Goal: Information Seeking & Learning: Compare options

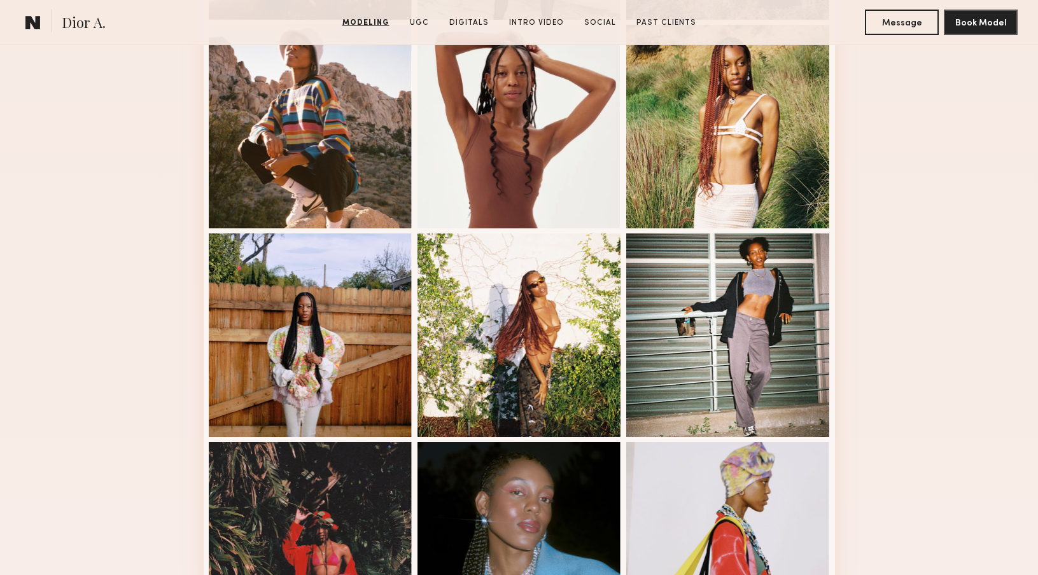
scroll to position [706, 0]
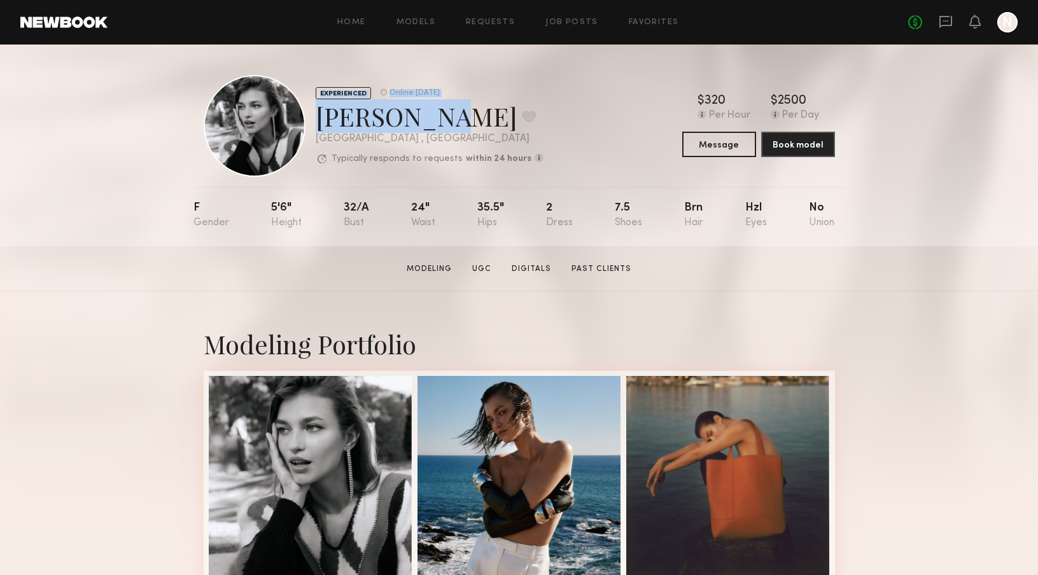
drag, startPoint x: 423, startPoint y: 122, endPoint x: 292, endPoint y: 120, distance: 131.1
click at [292, 120] on div "EXPERIENCED Online [DATE] [PERSON_NAME] Favorite [GEOGRAPHIC_DATA] , [GEOGRAPHI…" at bounding box center [374, 126] width 340 height 102
click at [378, 134] on div "EXPERIENCED Online 2d ago Helena L. Favorite Los Angeles , CA Typically respond…" at bounding box center [430, 126] width 228 height 79
drag, startPoint x: 421, startPoint y: 122, endPoint x: 325, endPoint y: 122, distance: 96.1
click at [325, 122] on div "Helena L. Favorite" at bounding box center [430, 116] width 228 height 34
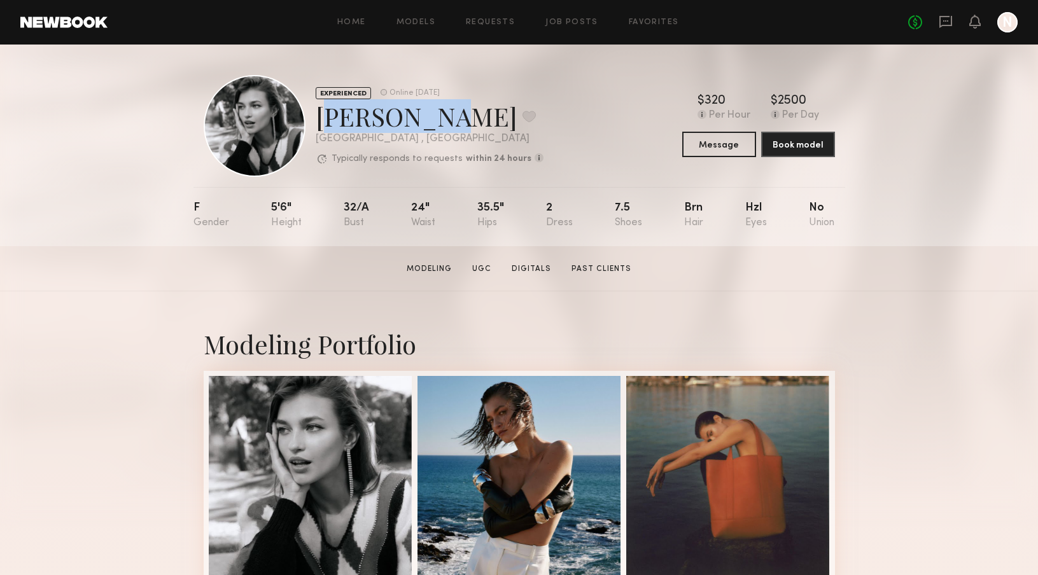
drag, startPoint x: 319, startPoint y: 120, endPoint x: 420, endPoint y: 125, distance: 101.3
click at [420, 125] on div "Helena L. Favorite" at bounding box center [430, 116] width 228 height 34
copy div "Helena L."
drag, startPoint x: 265, startPoint y: 207, endPoint x: 638, endPoint y: 209, distance: 372.9
click at [638, 209] on nb-model-profile-props "F 5'6" 32/a 24" 35.5" 2 7.5 Brn Hzl No" at bounding box center [519, 216] width 652 height 59
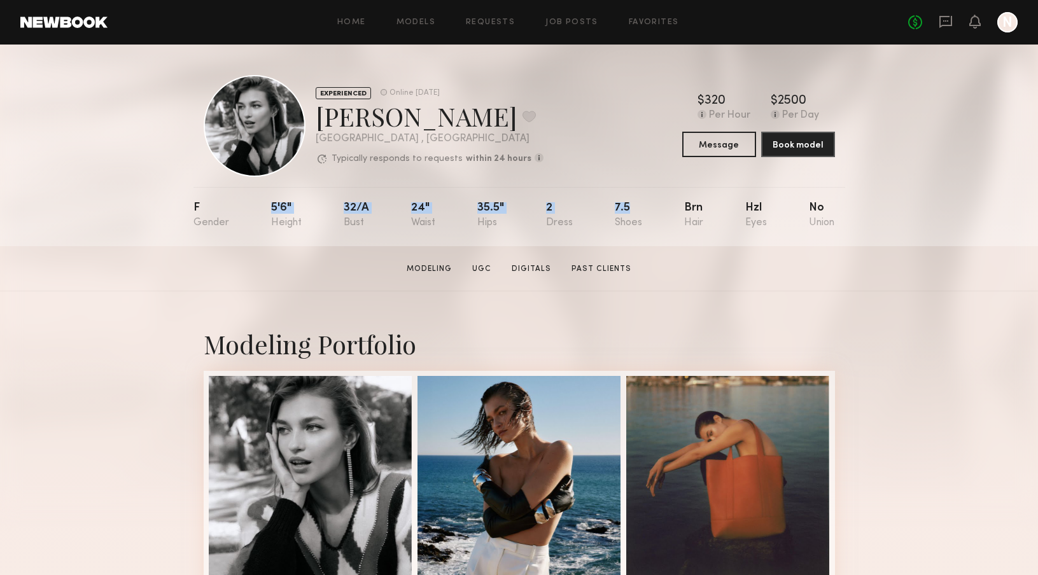
copy div "5'6" 32/a 24" 35.5" 2 7.5"
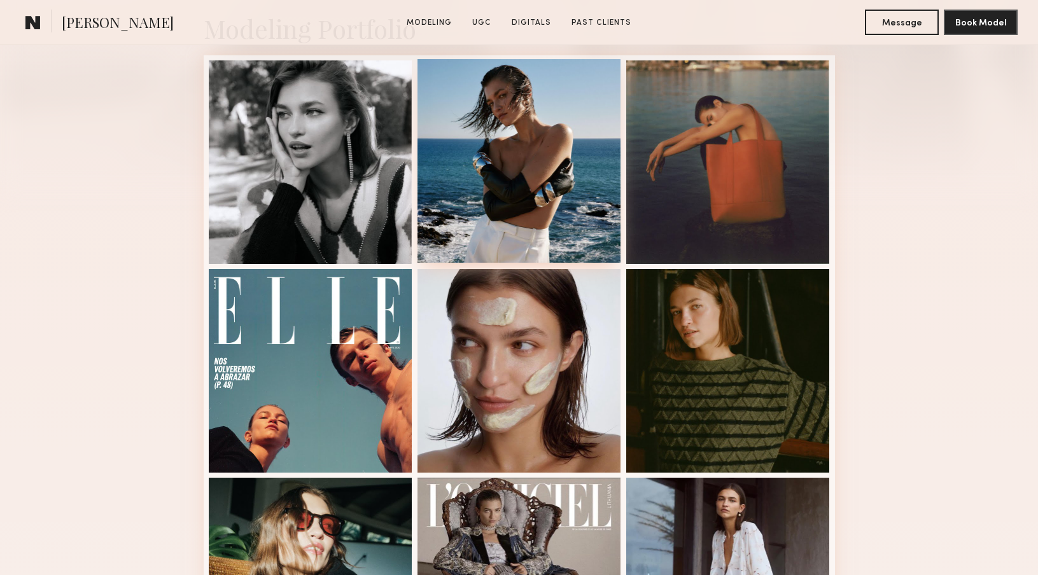
scroll to position [318, 0]
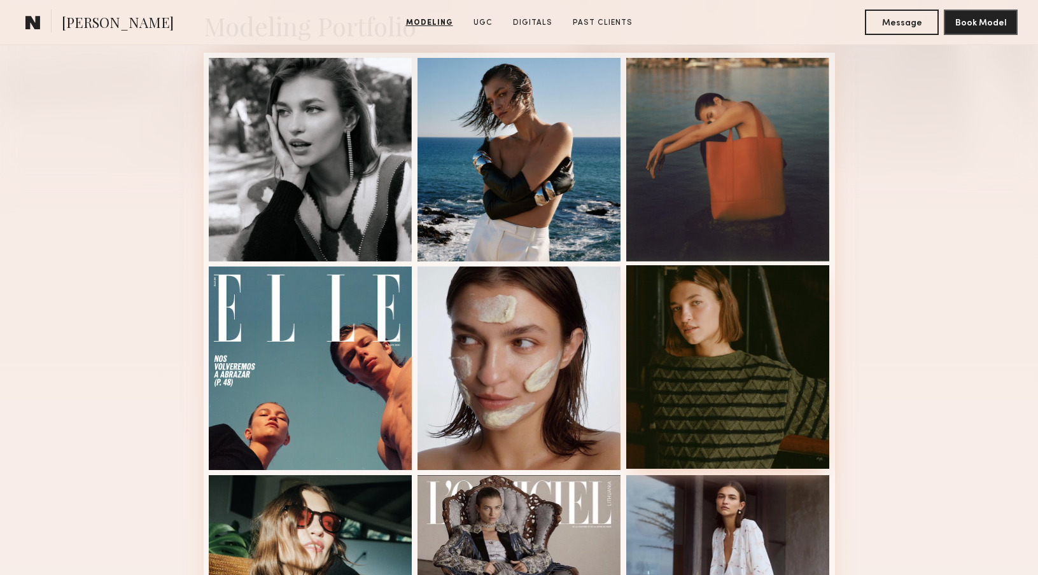
click at [731, 388] on div at bounding box center [728, 367] width 204 height 204
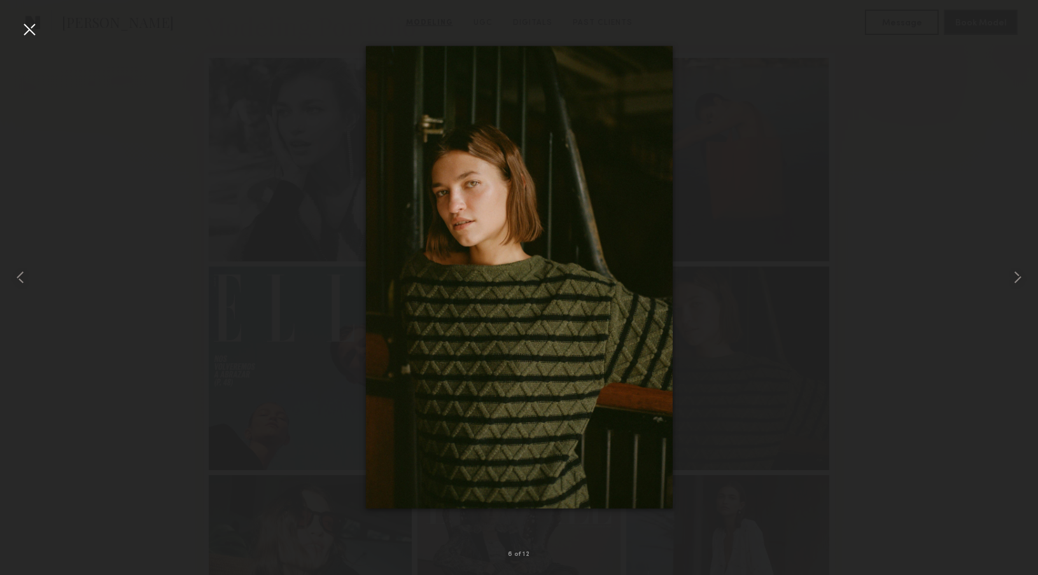
click at [934, 76] on div at bounding box center [519, 277] width 1038 height 514
click at [35, 23] on div at bounding box center [29, 29] width 20 height 20
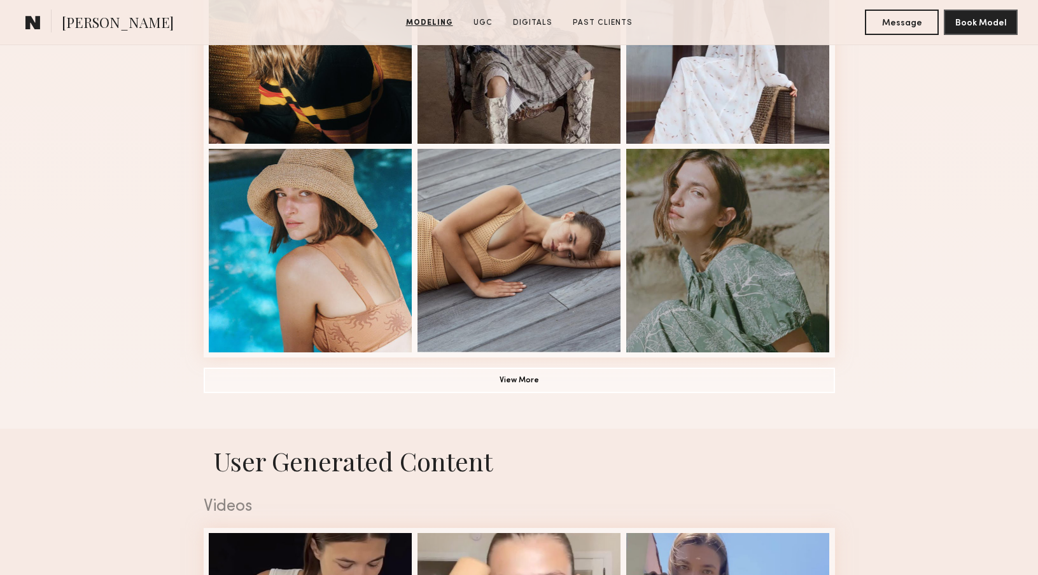
scroll to position [855, 0]
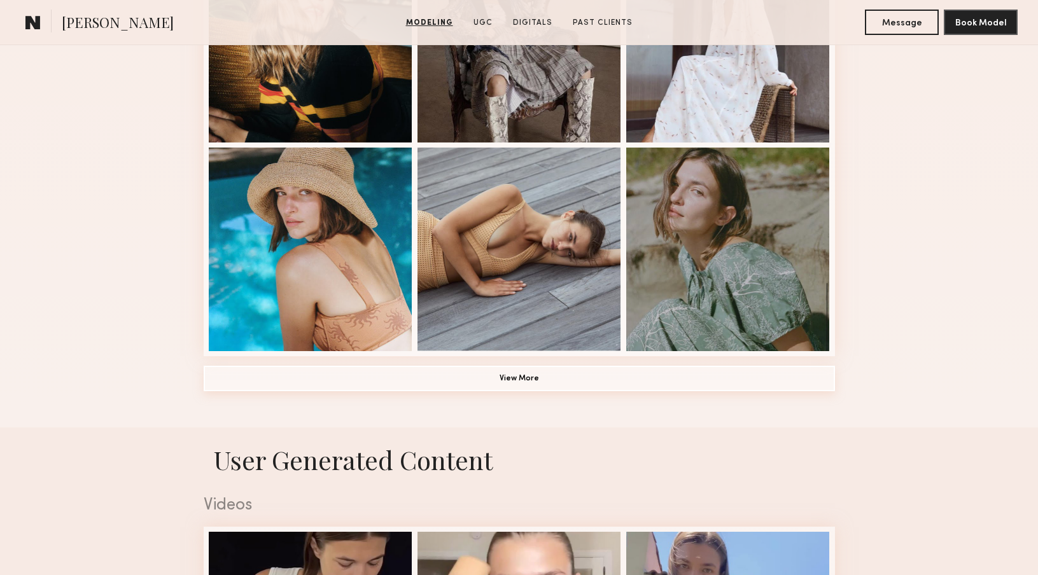
click at [335, 386] on button "View More" at bounding box center [519, 378] width 631 height 25
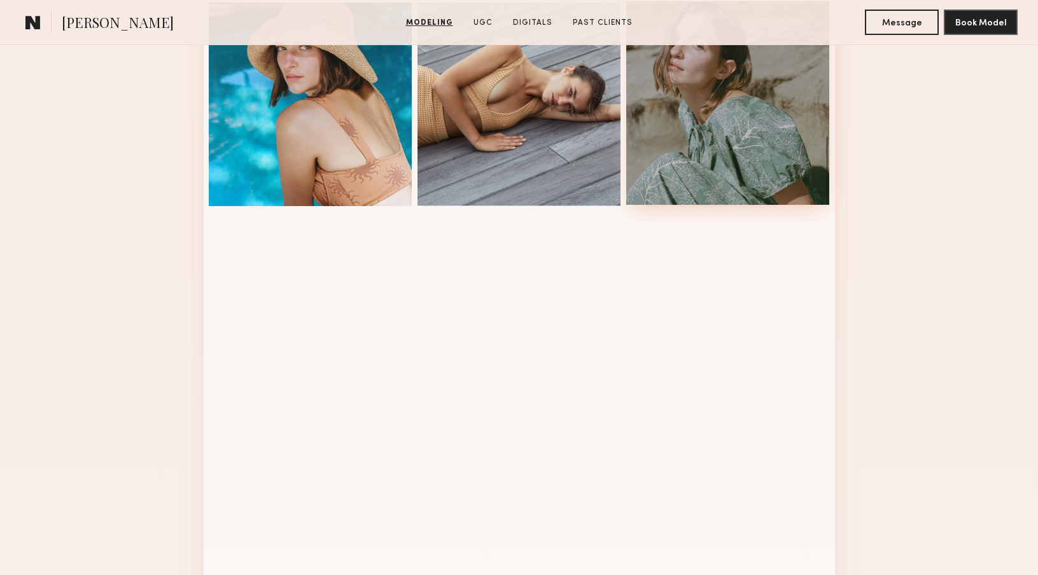
scroll to position [1000, 0]
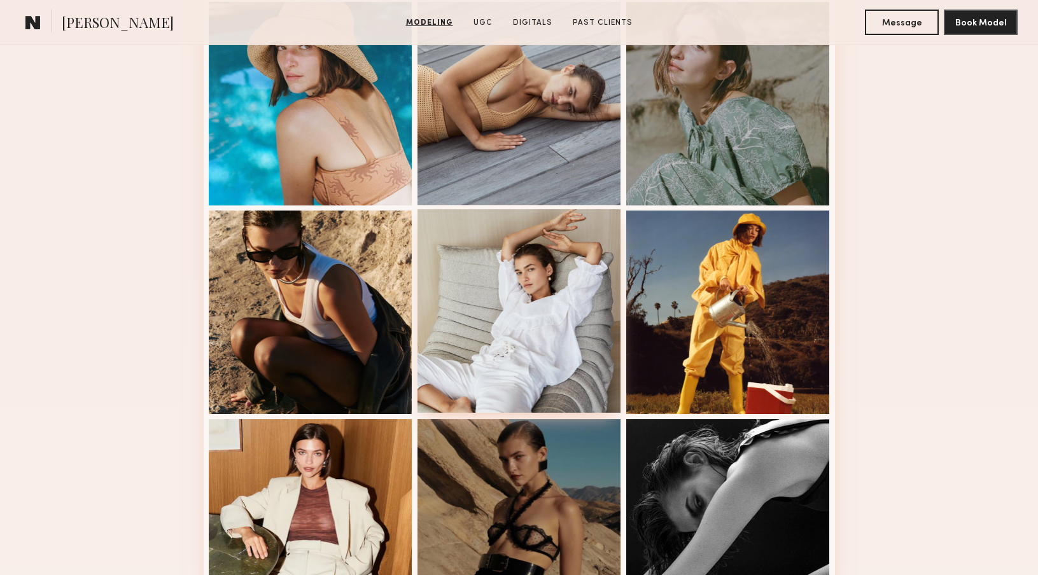
click at [560, 316] on div at bounding box center [519, 311] width 204 height 204
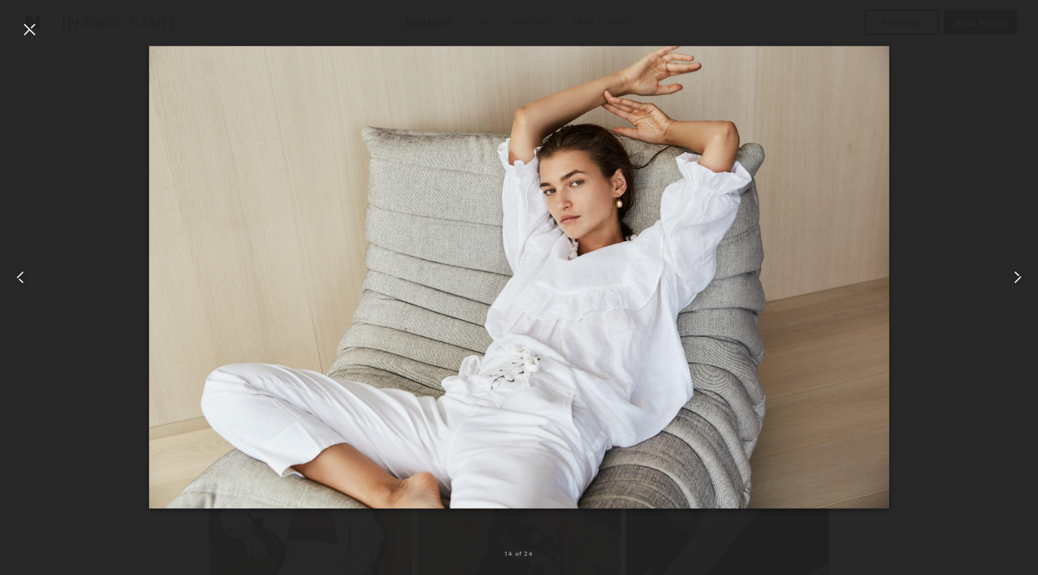
click at [24, 25] on div at bounding box center [29, 29] width 20 height 20
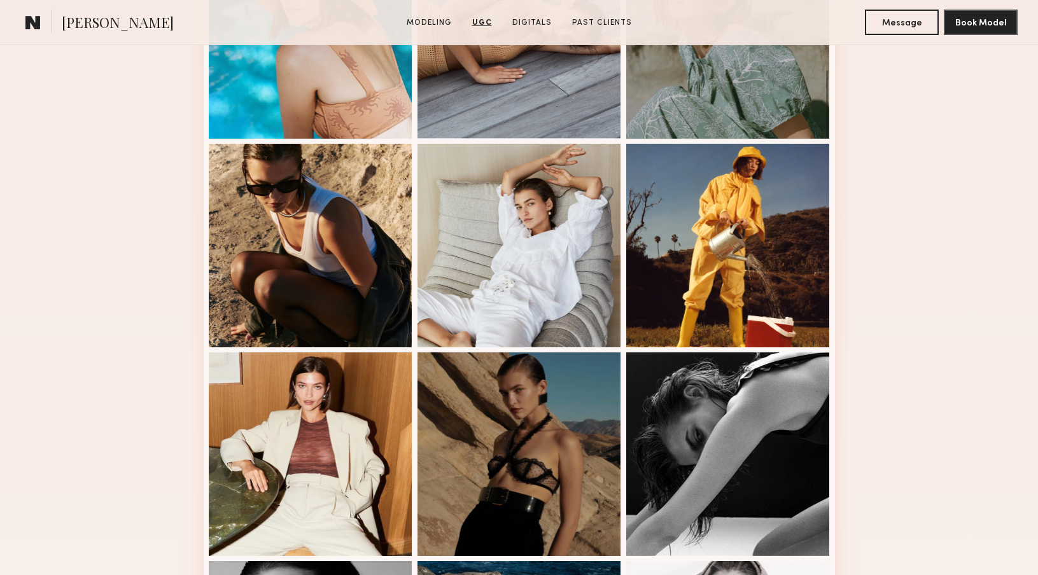
scroll to position [531, 0]
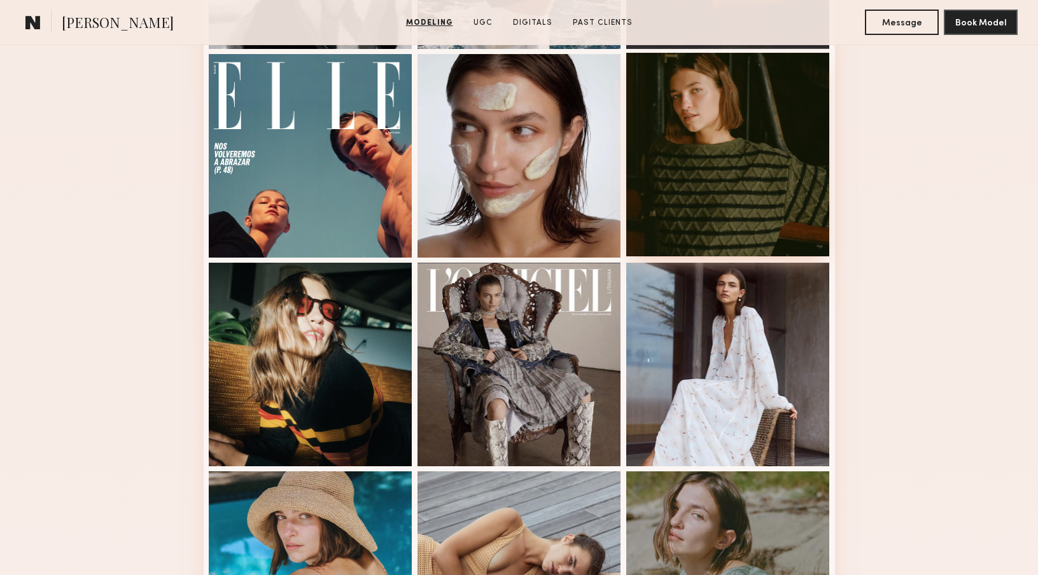
click at [736, 160] on div at bounding box center [728, 155] width 204 height 204
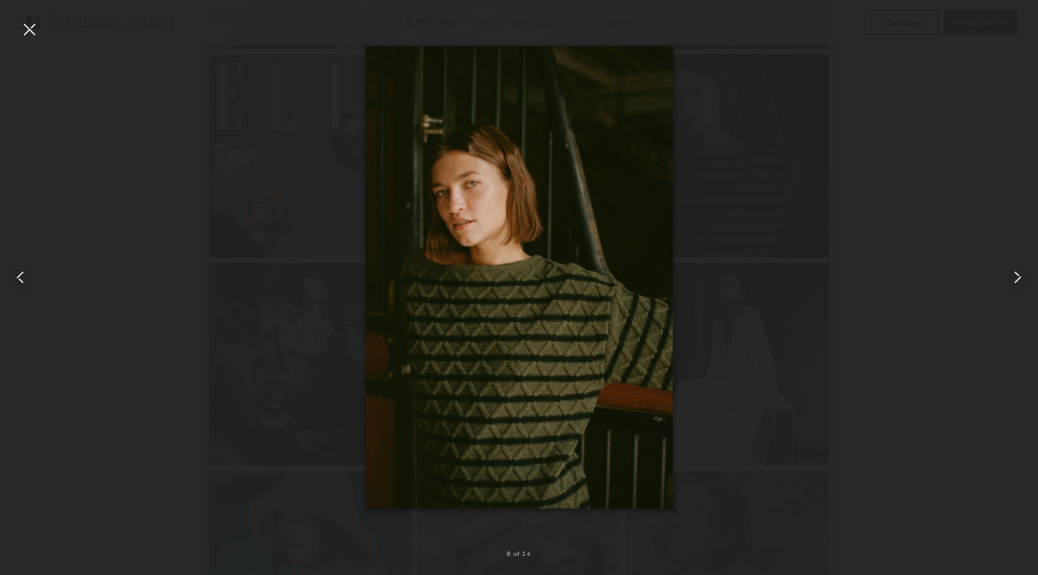
click at [804, 412] on div at bounding box center [519, 277] width 1038 height 514
click at [29, 28] on div at bounding box center [29, 29] width 20 height 20
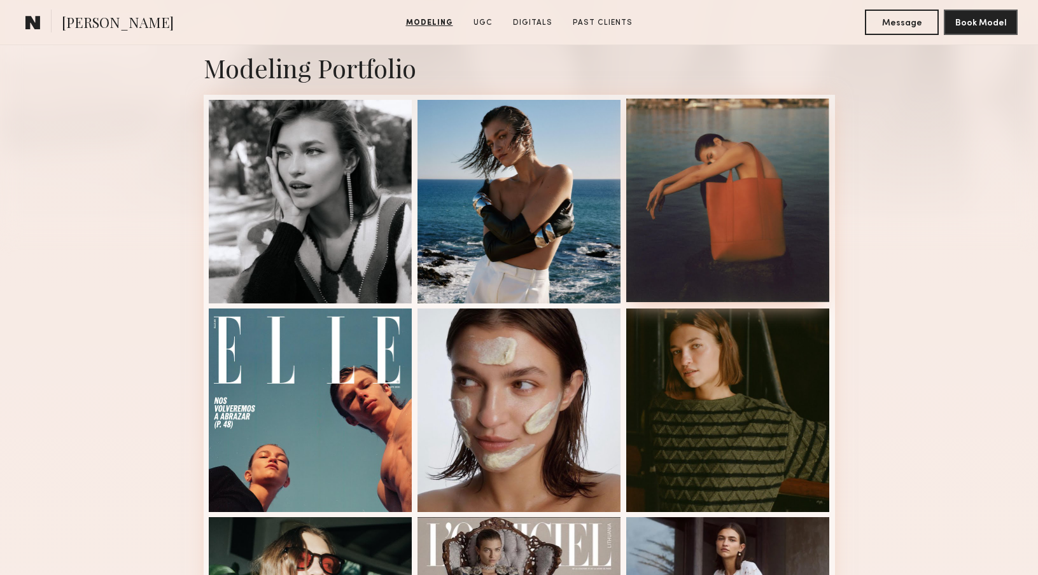
scroll to position [0, 0]
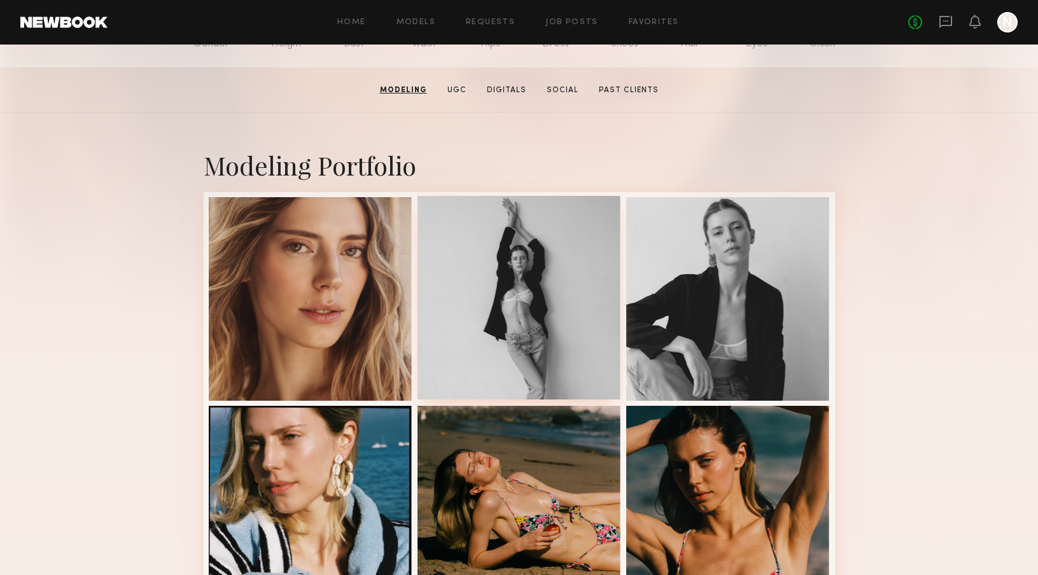
scroll to position [673, 0]
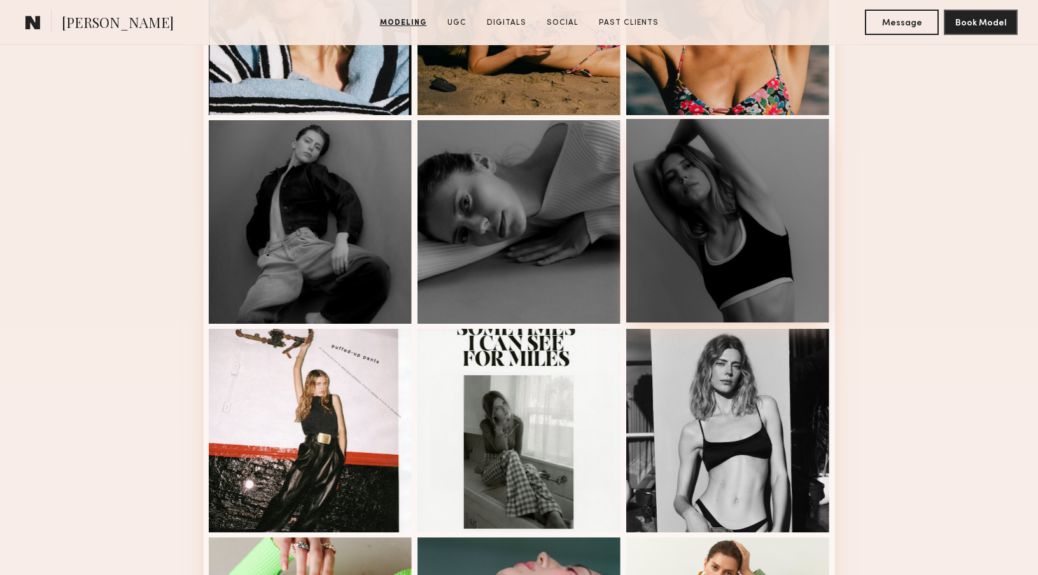
click at [734, 235] on div at bounding box center [728, 221] width 204 height 204
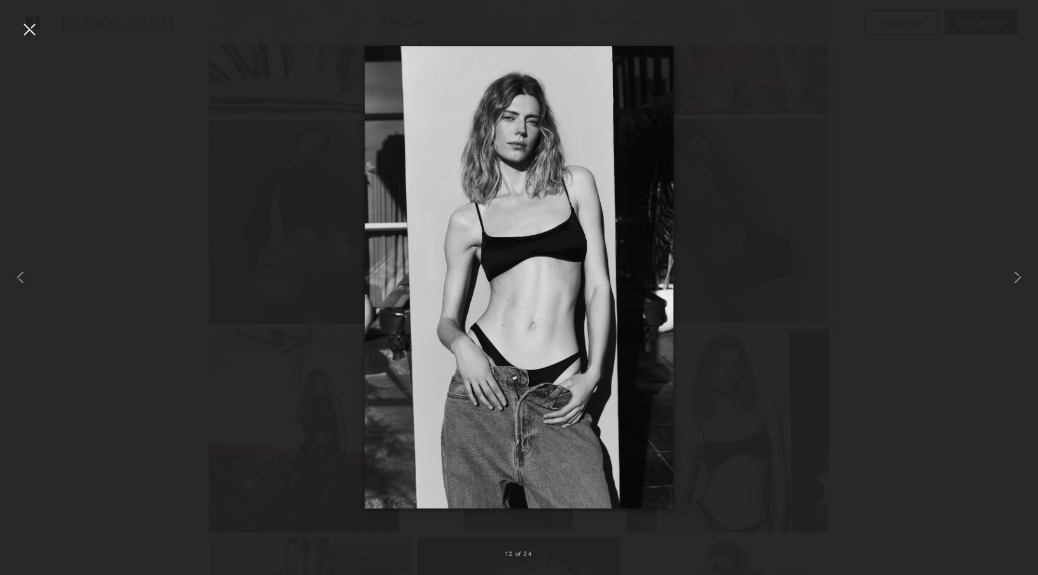
click at [734, 235] on div at bounding box center [519, 277] width 1038 height 514
click at [25, 29] on div at bounding box center [29, 29] width 20 height 20
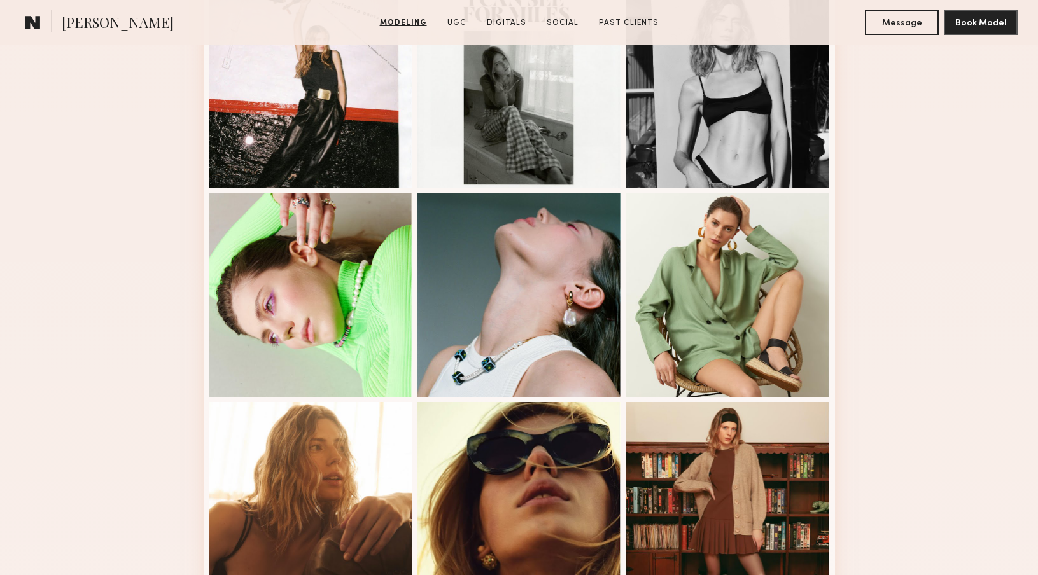
scroll to position [1070, 0]
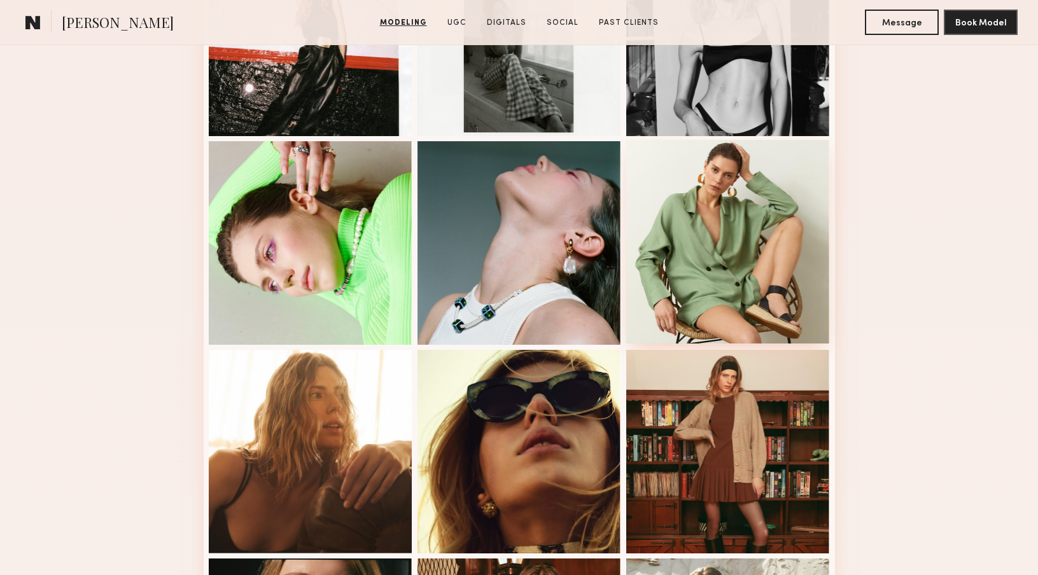
click at [727, 251] on div at bounding box center [728, 242] width 204 height 204
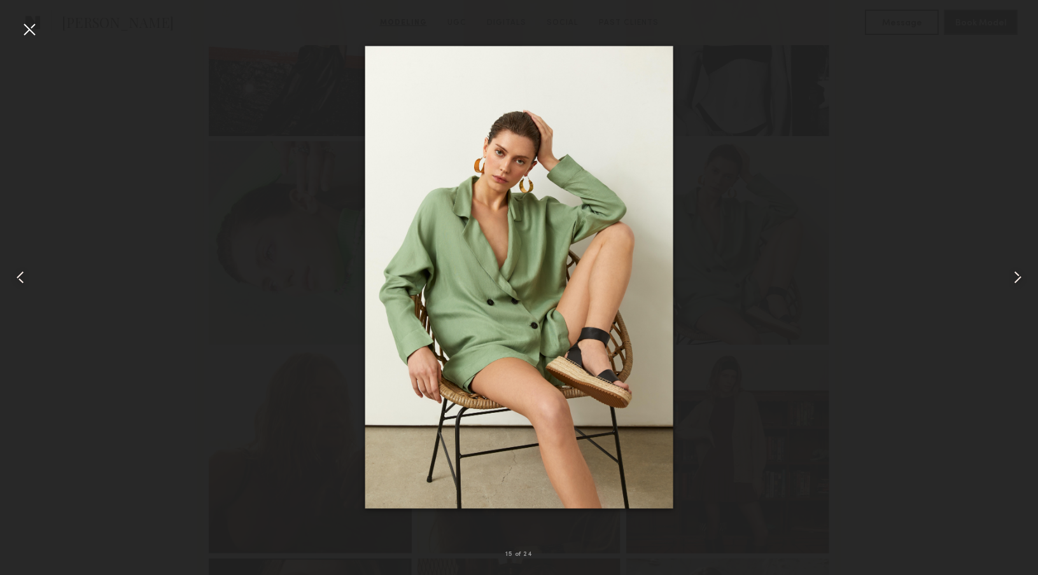
click at [27, 34] on div at bounding box center [29, 29] width 20 height 20
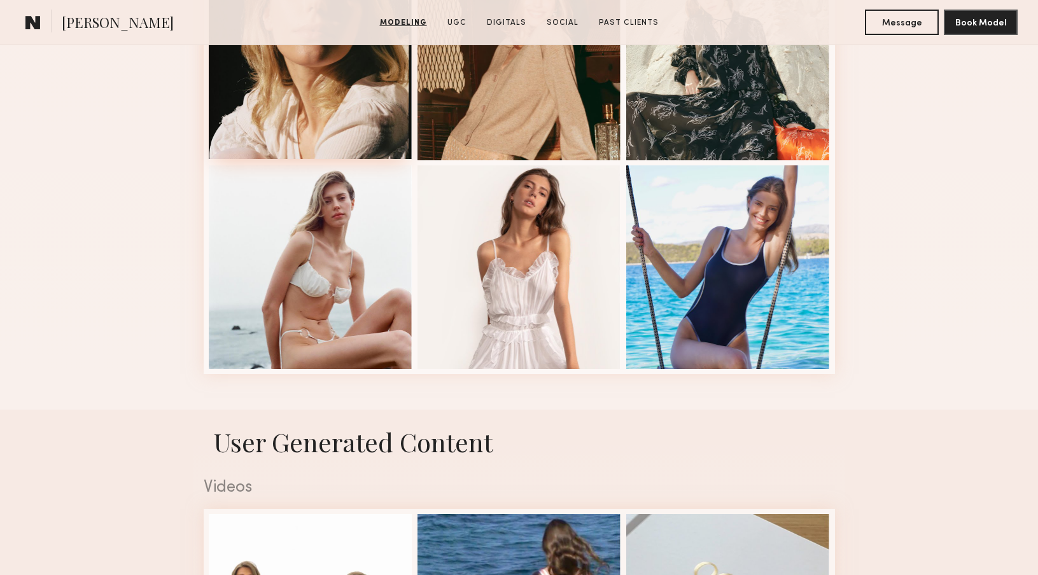
scroll to position [1676, 0]
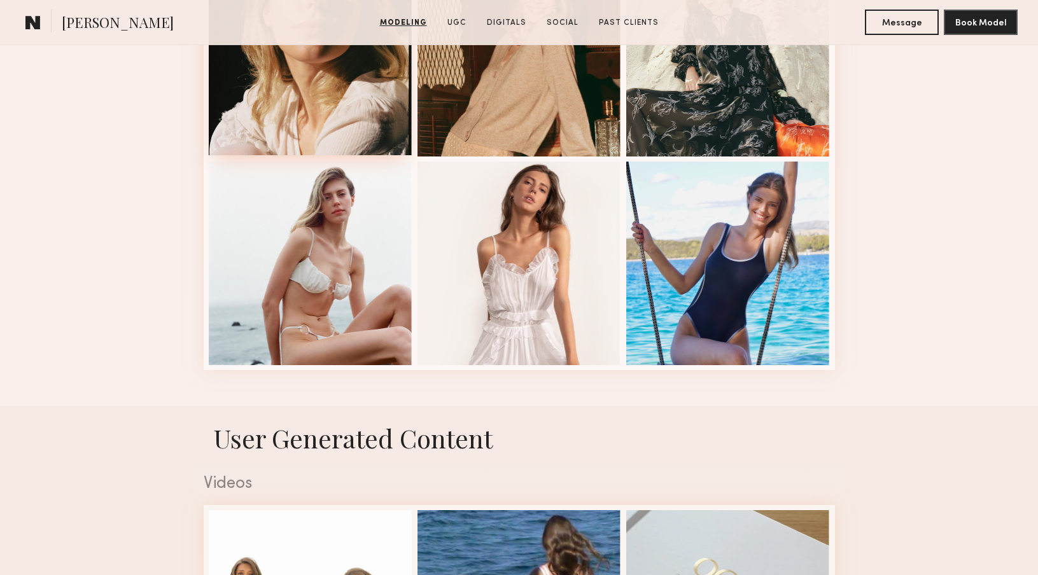
click at [342, 287] on div at bounding box center [311, 264] width 204 height 204
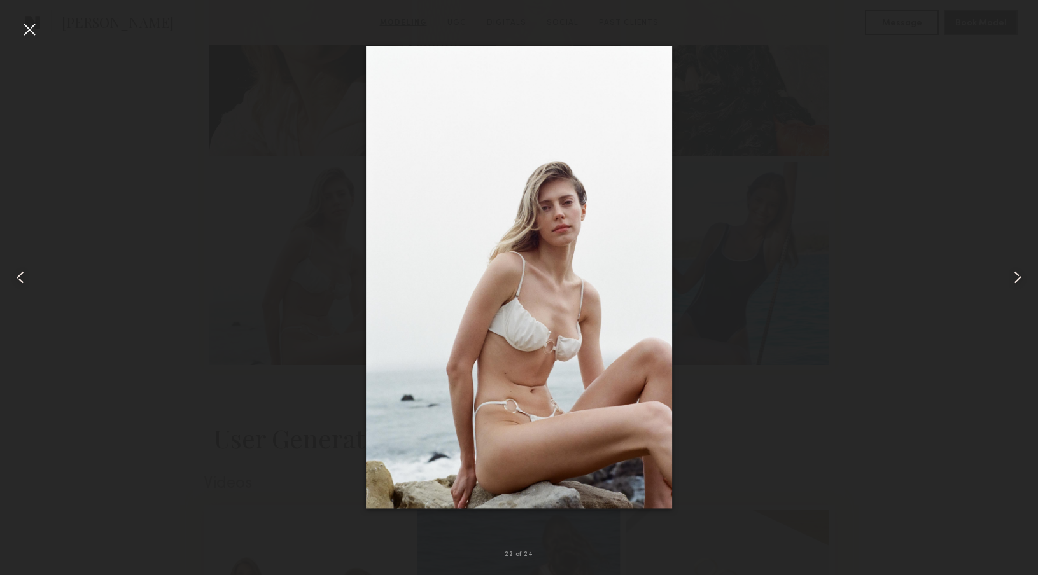
click at [31, 30] on div at bounding box center [29, 29] width 20 height 20
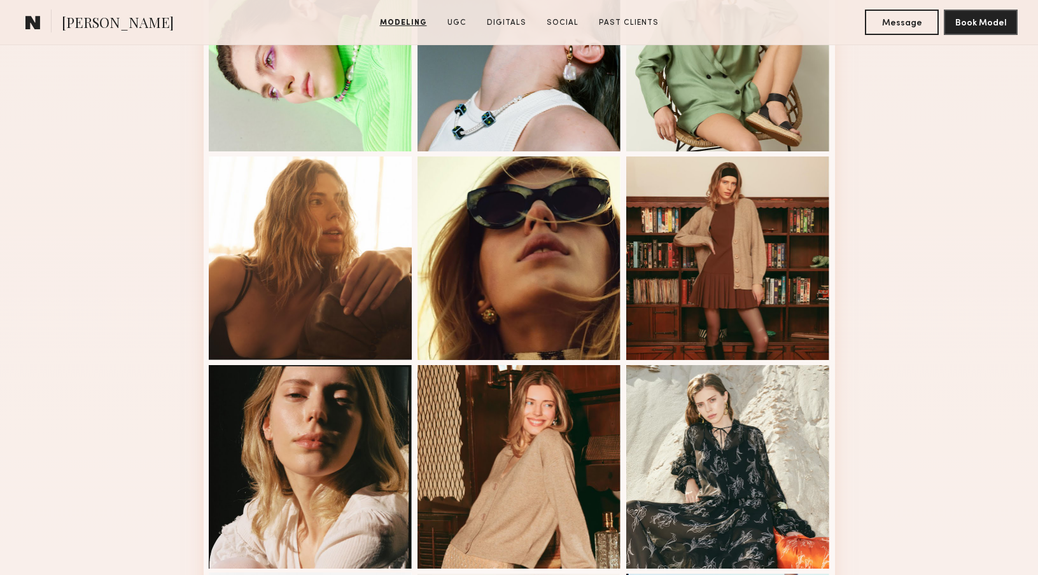
scroll to position [1249, 0]
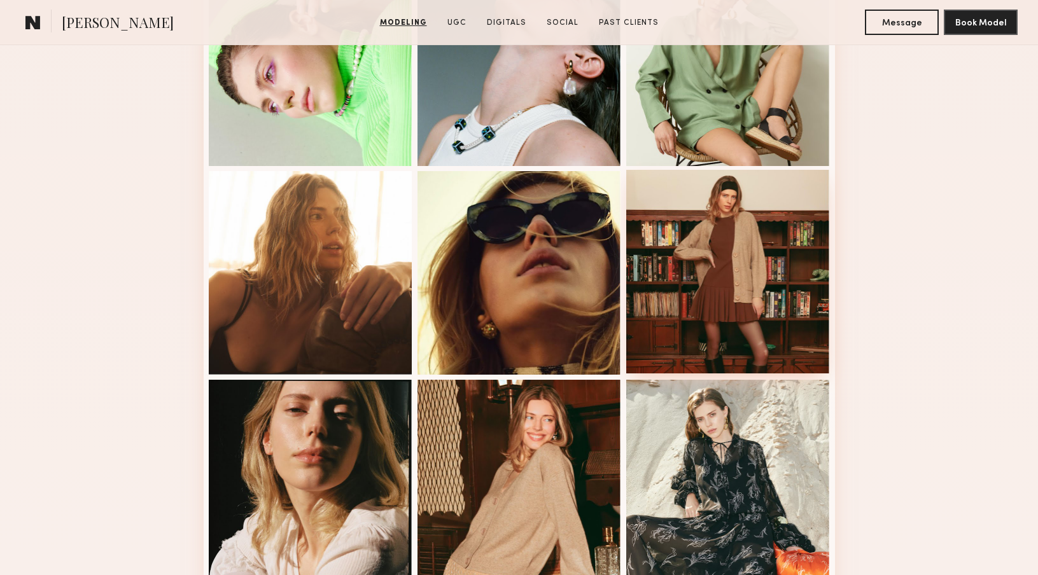
click at [699, 258] on div at bounding box center [728, 272] width 204 height 204
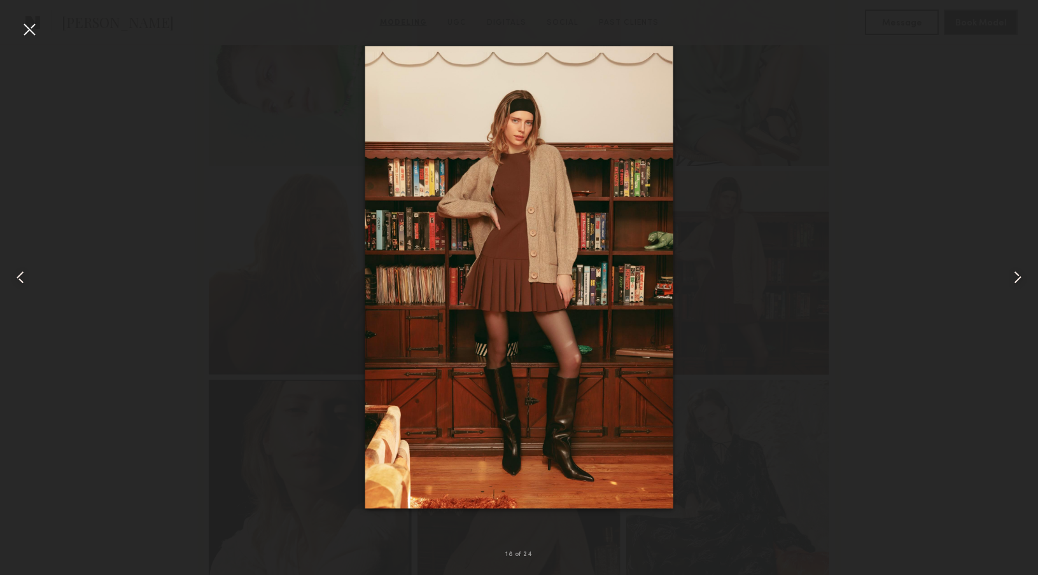
click at [786, 374] on div at bounding box center [519, 277] width 1038 height 514
click at [34, 28] on div at bounding box center [29, 29] width 20 height 20
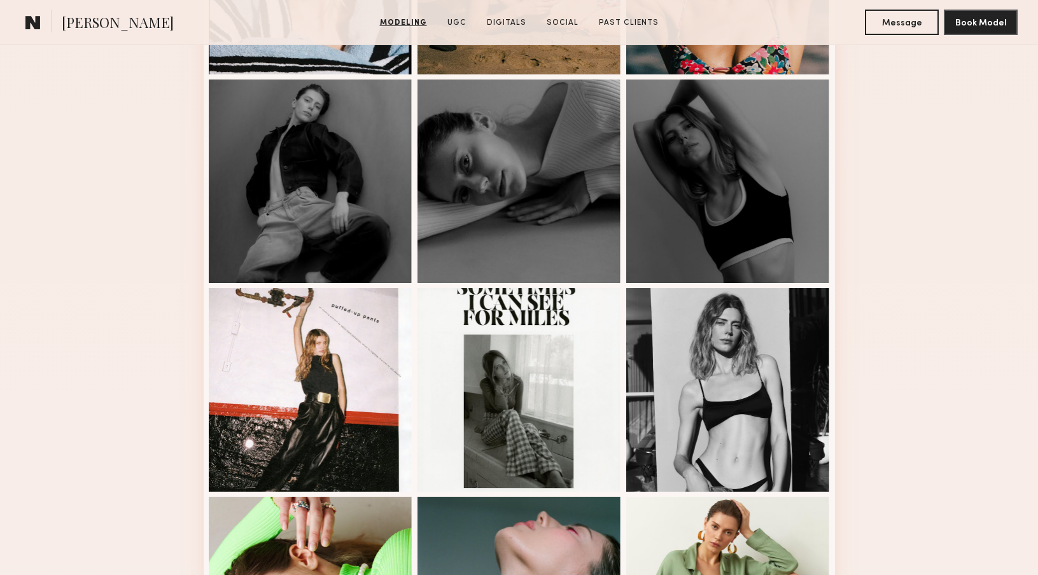
scroll to position [700, 0]
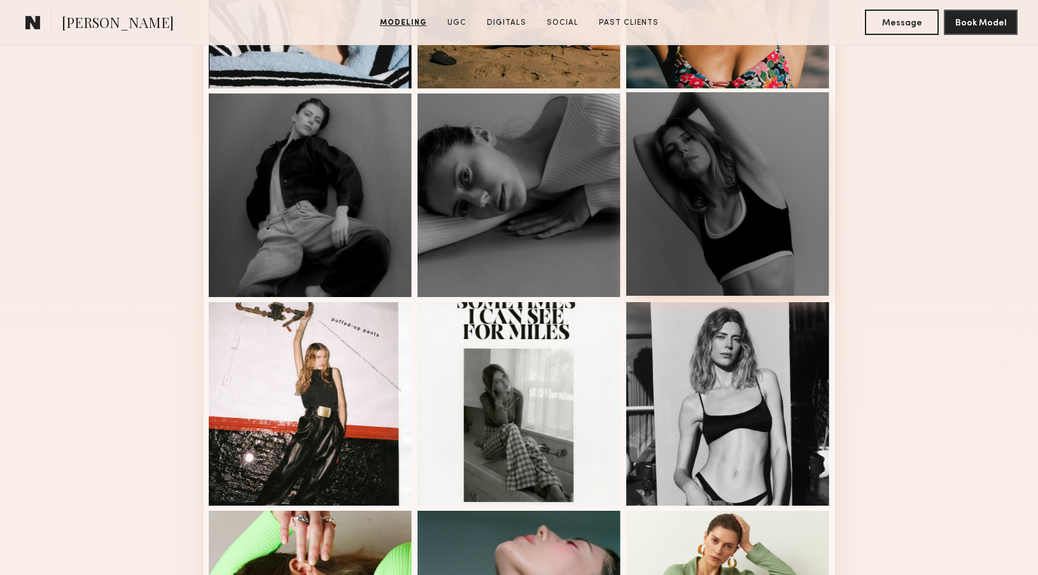
click at [736, 207] on div at bounding box center [728, 194] width 204 height 204
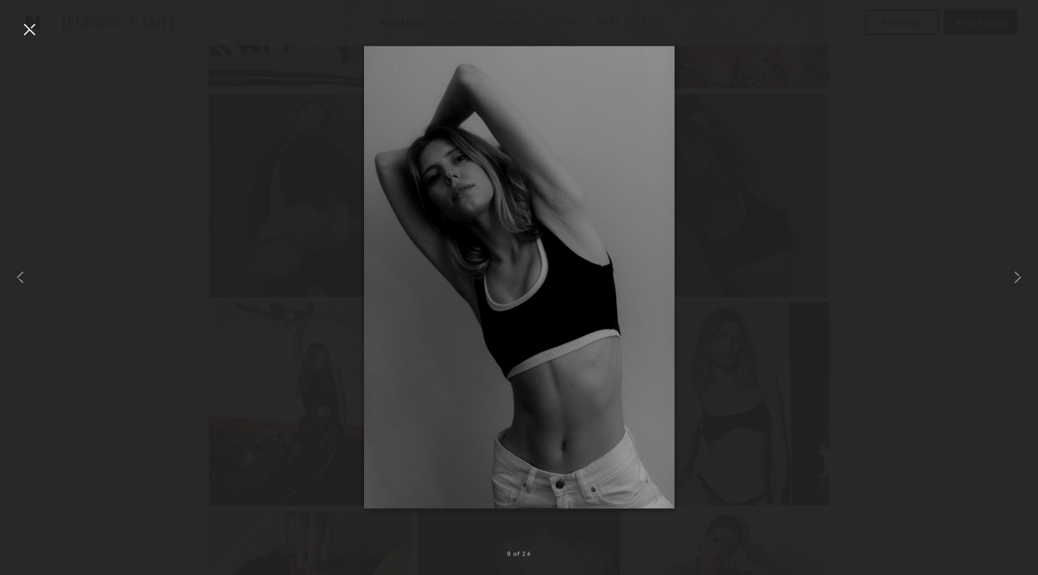
click at [32, 28] on div at bounding box center [29, 29] width 20 height 20
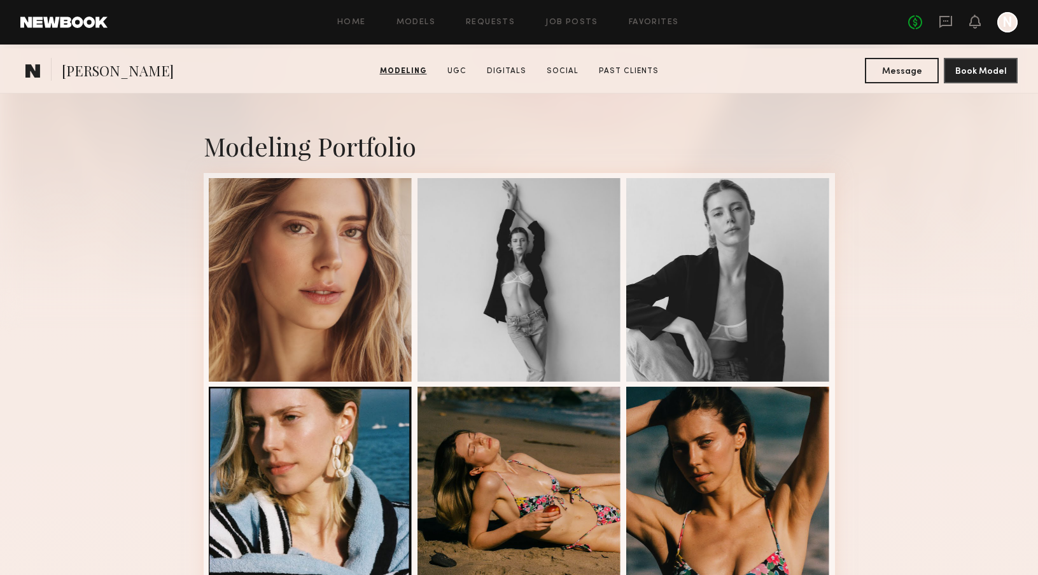
scroll to position [193, 0]
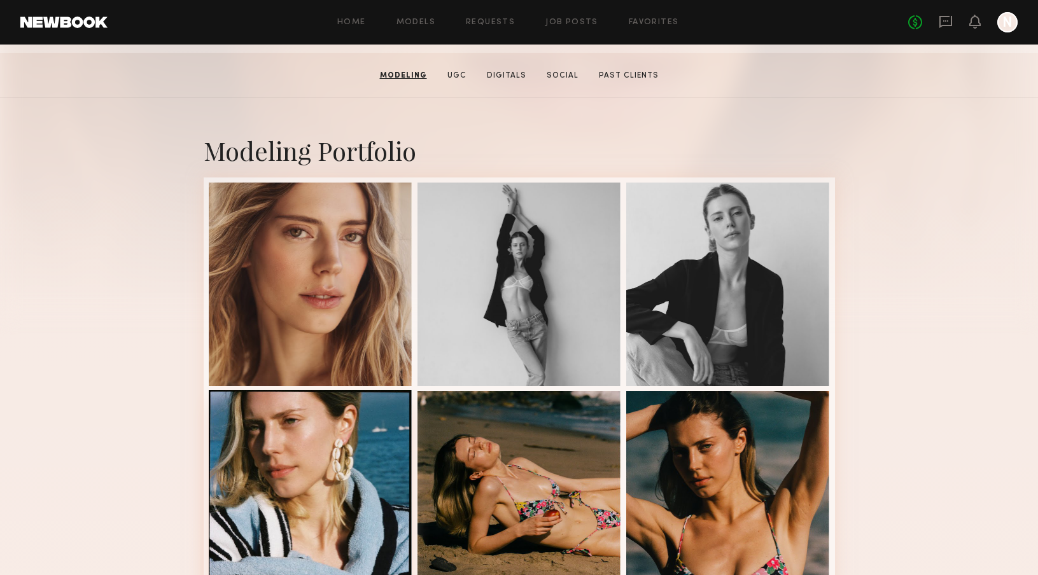
click at [333, 471] on div at bounding box center [311, 492] width 204 height 204
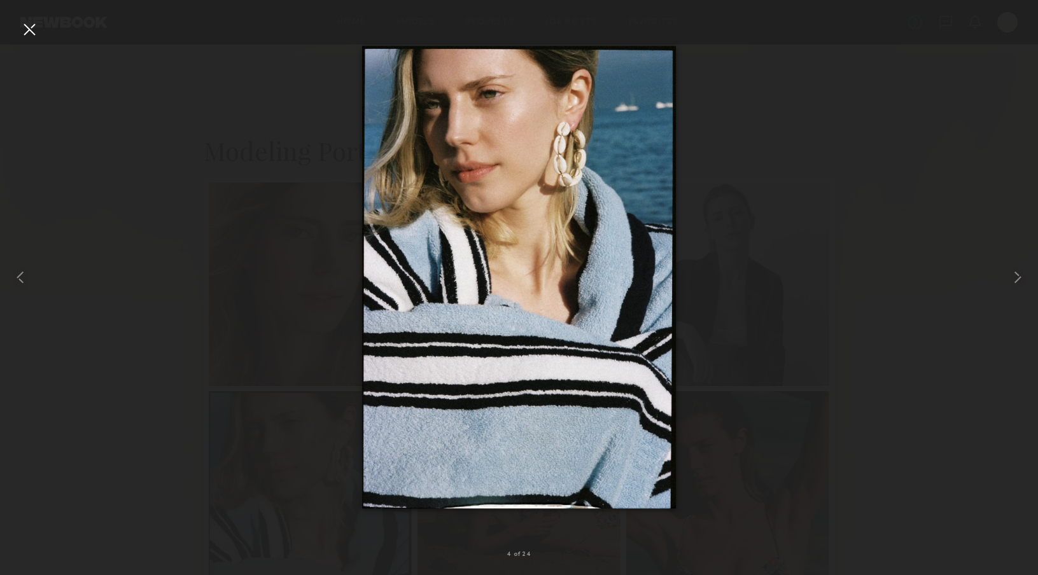
click at [22, 30] on div at bounding box center [29, 29] width 20 height 20
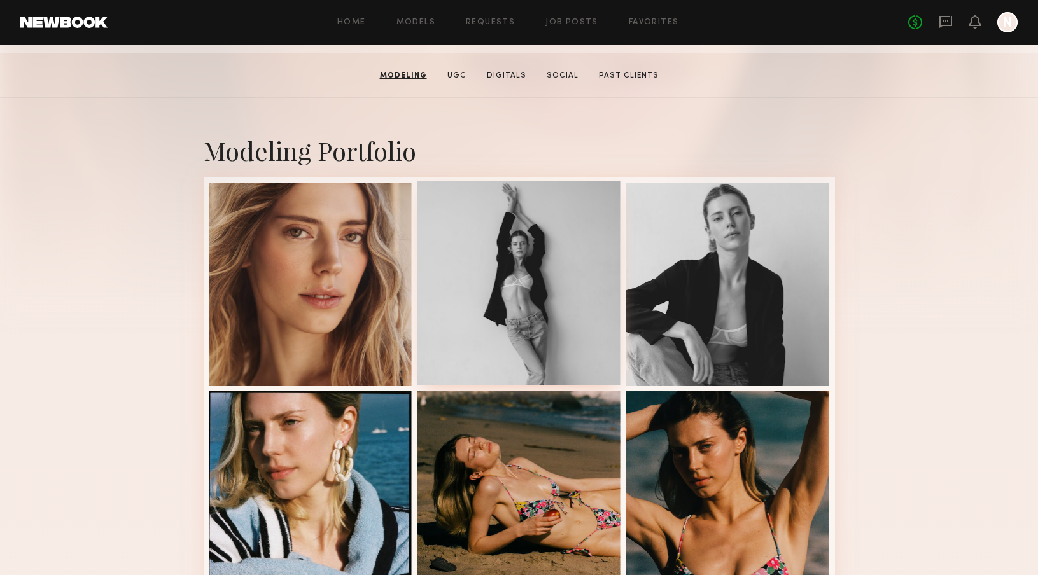
click at [596, 331] on div at bounding box center [519, 283] width 204 height 204
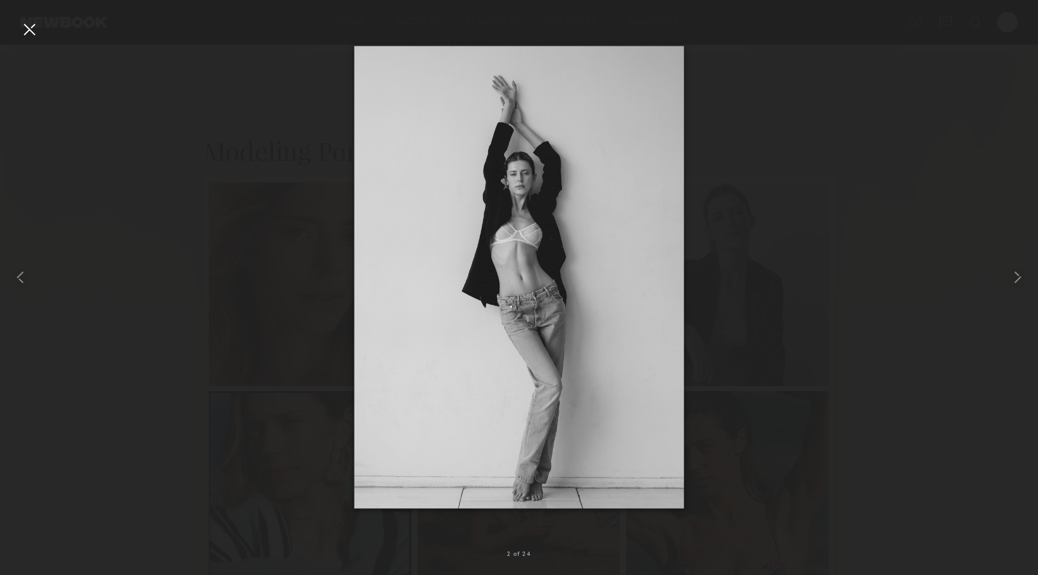
click at [22, 18] on nb-gallery-light "2 of 24" at bounding box center [519, 287] width 1038 height 575
click at [36, 24] on div at bounding box center [29, 29] width 20 height 20
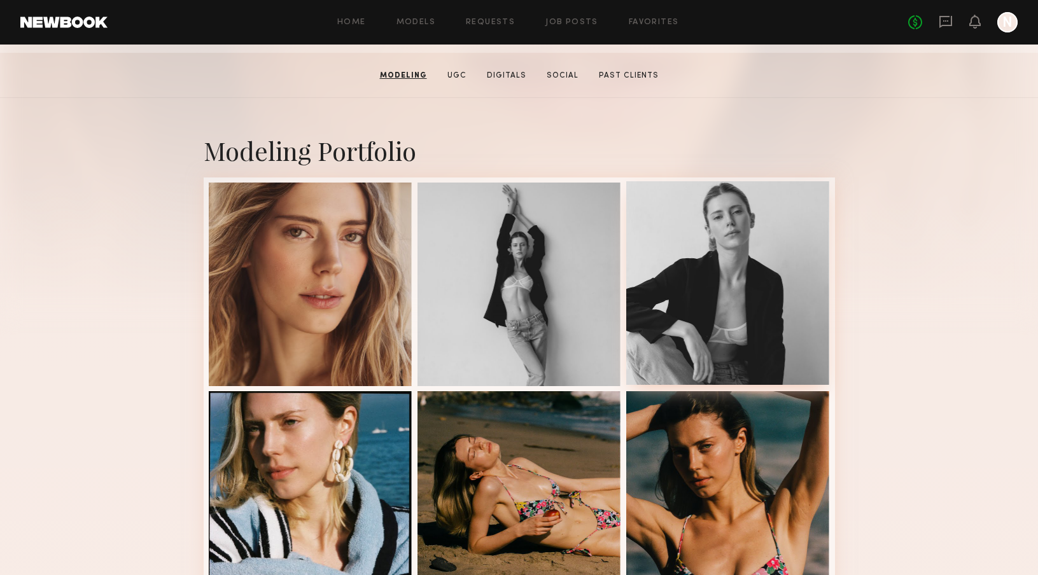
click at [683, 302] on div at bounding box center [728, 283] width 204 height 204
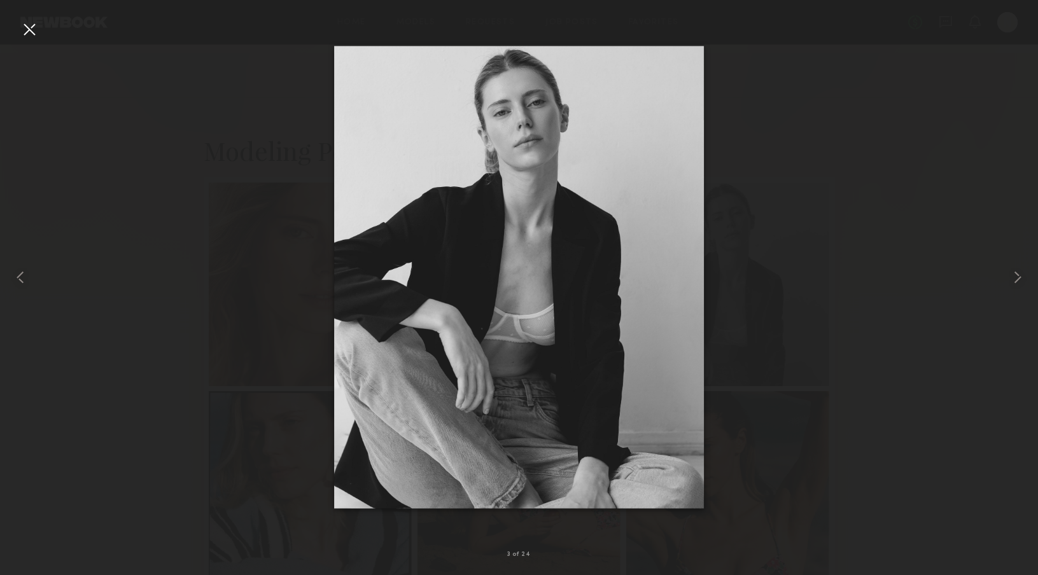
click at [34, 26] on div at bounding box center [29, 29] width 20 height 20
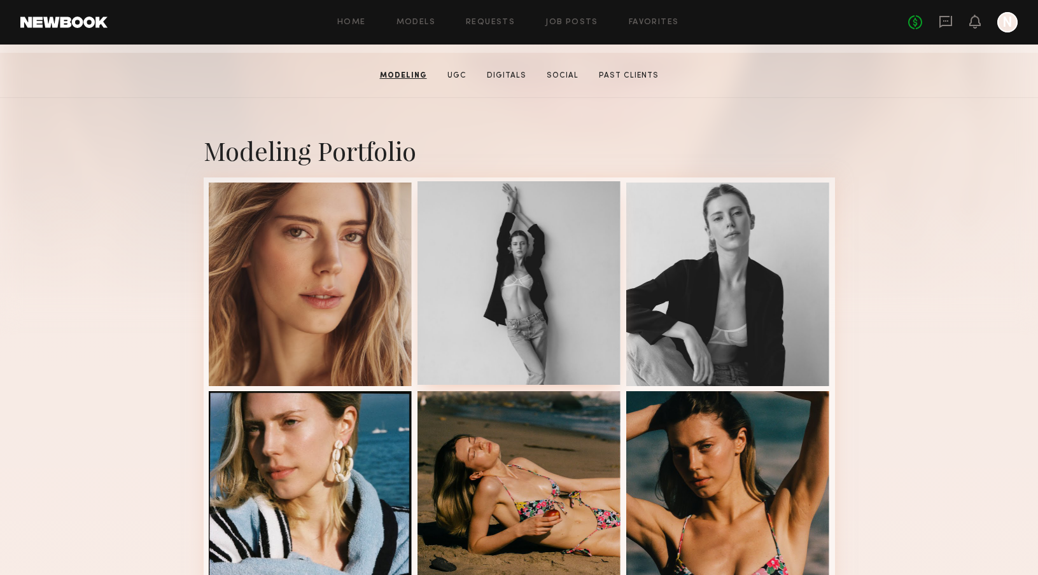
scroll to position [0, 0]
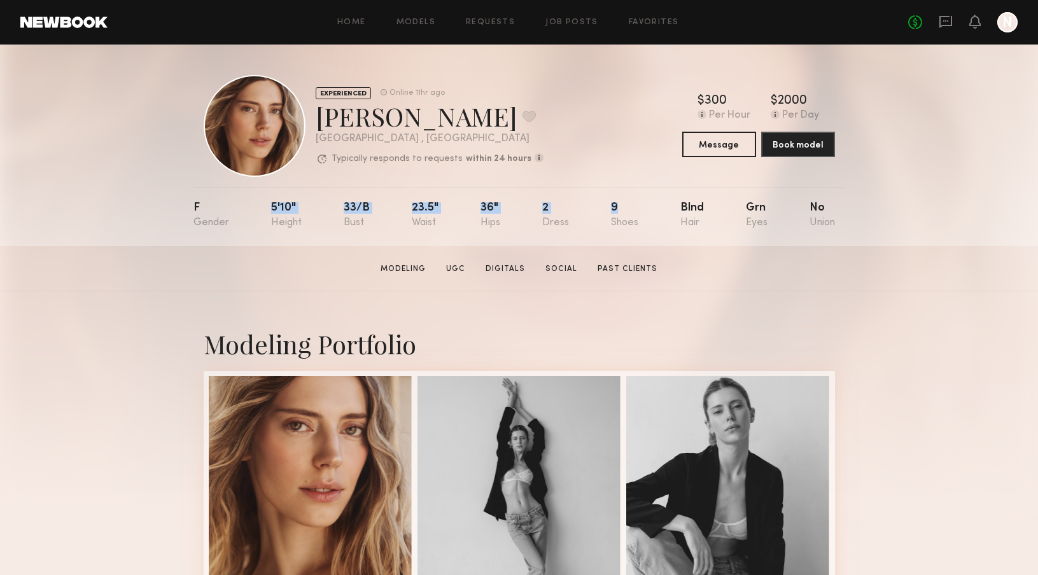
drag, startPoint x: 269, startPoint y: 209, endPoint x: 613, endPoint y: 214, distance: 345.0
click at [613, 214] on nb-model-profile-props "F 5'10" 33/b 23.5" 36" 2 9 Blnd Grn No" at bounding box center [519, 216] width 652 height 59
copy div "5'10" 33/b 23.5" 36" 2 9"
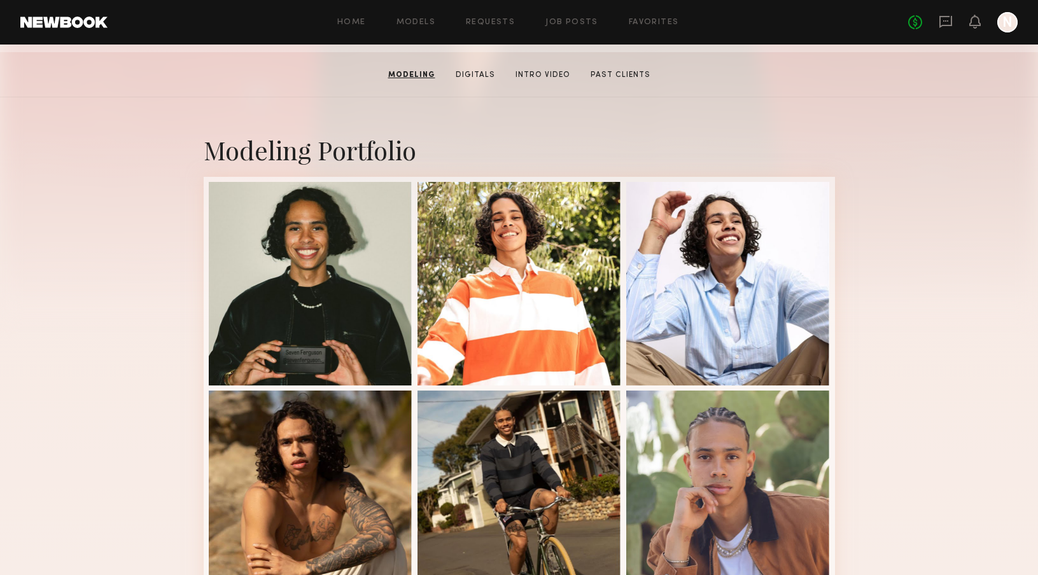
scroll to position [195, 0]
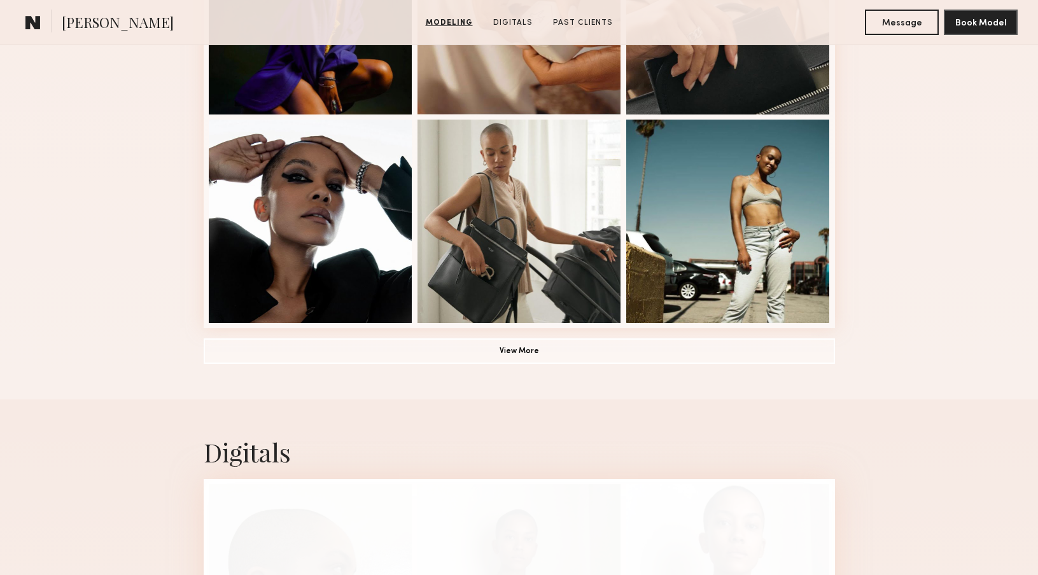
scroll to position [498, 0]
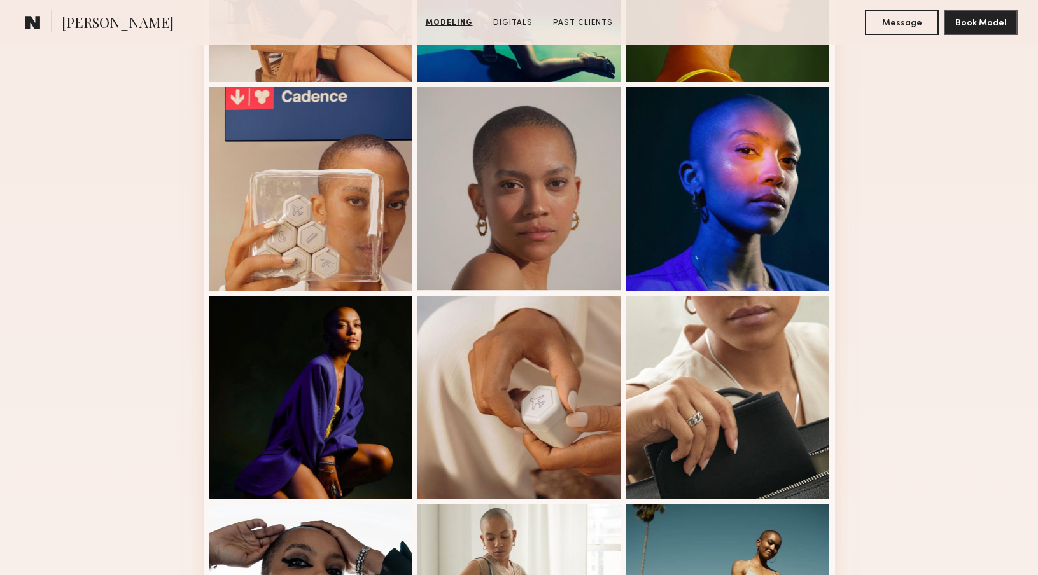
click at [548, 207] on div at bounding box center [519, 189] width 204 height 204
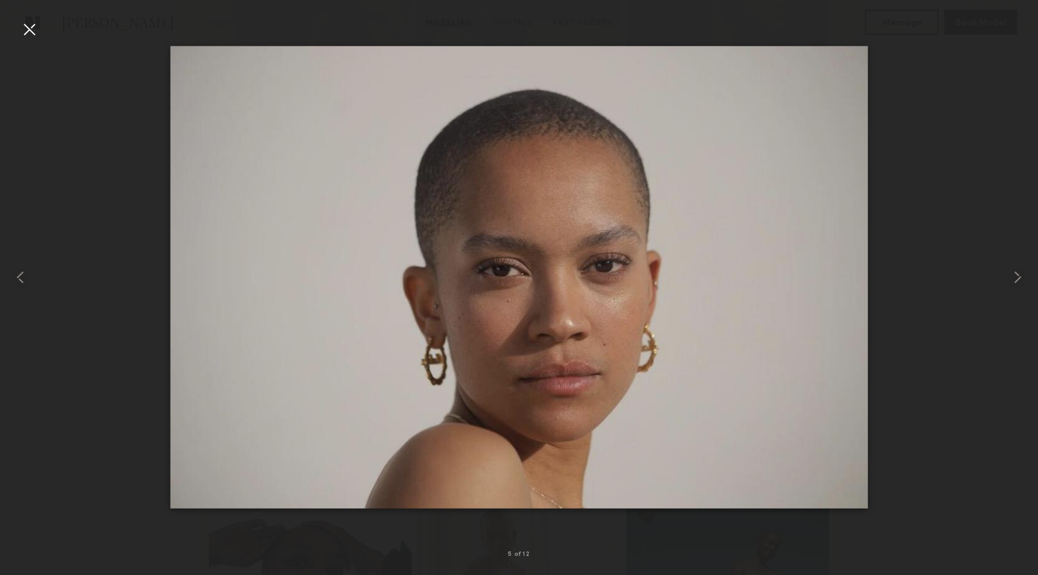
click at [30, 30] on div at bounding box center [29, 29] width 20 height 20
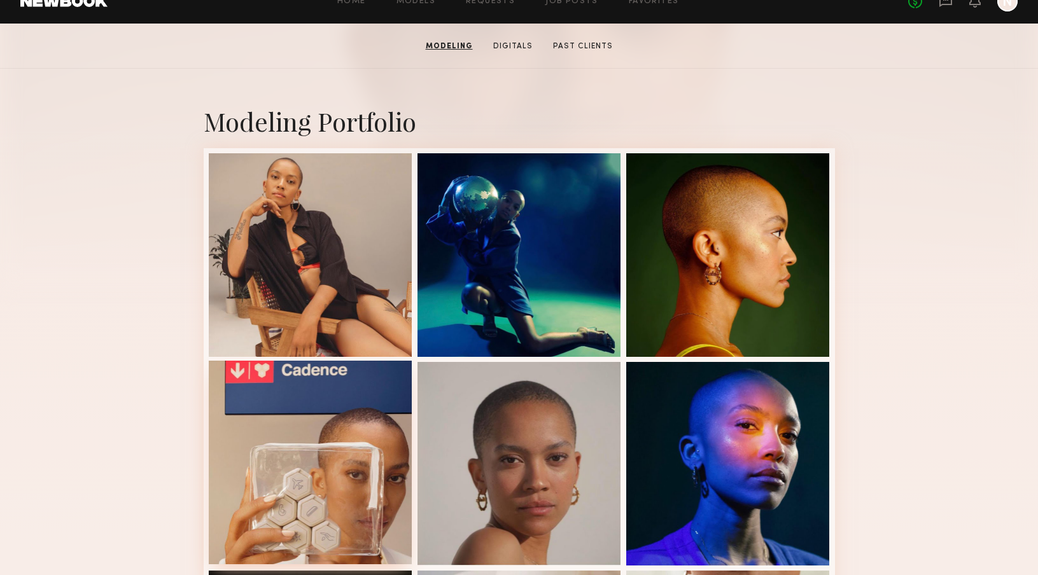
scroll to position [211, 0]
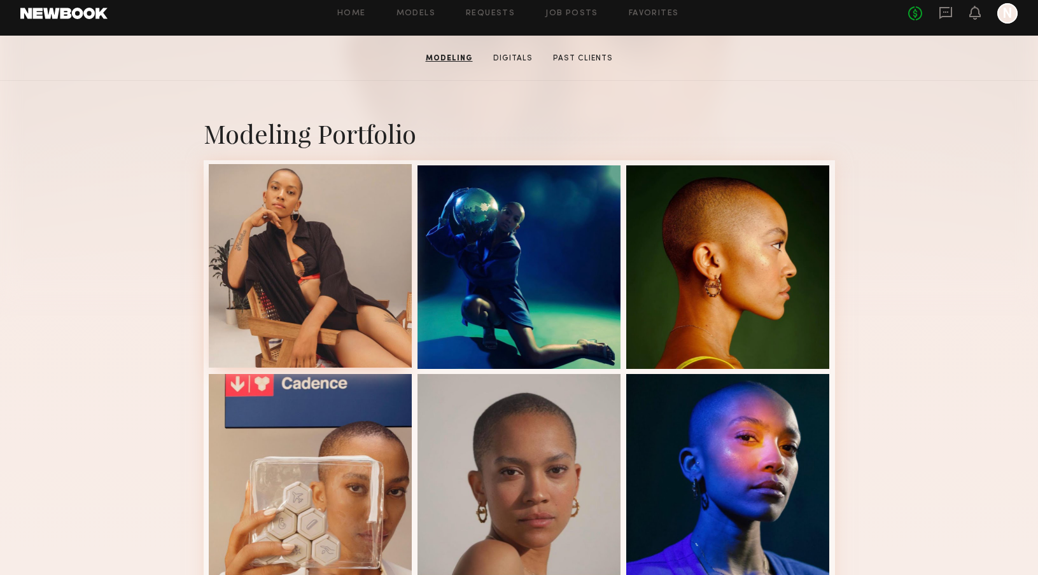
click at [270, 246] on div at bounding box center [311, 266] width 204 height 204
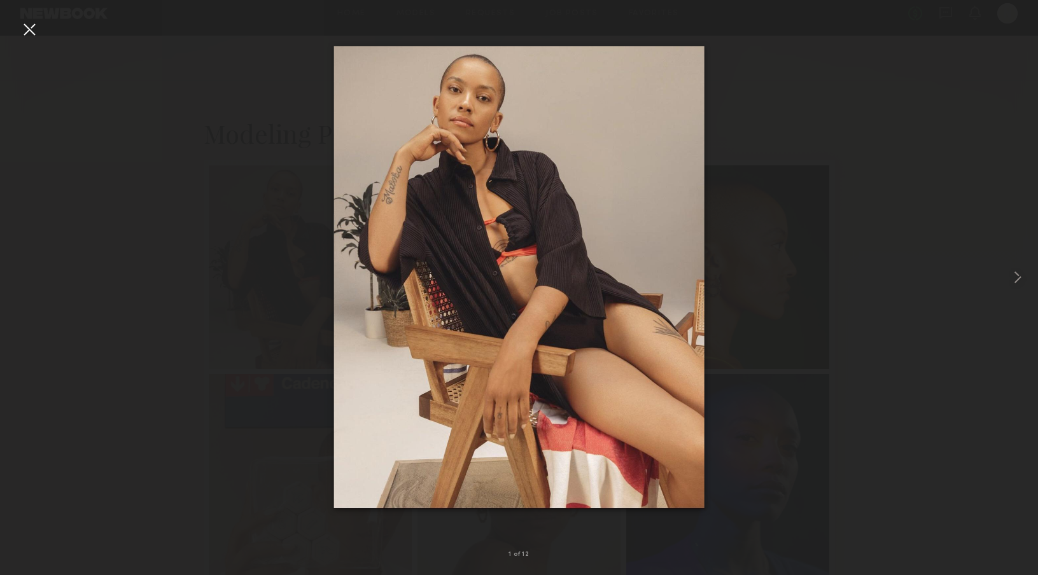
click at [255, 204] on div at bounding box center [519, 277] width 1038 height 514
click at [31, 29] on div at bounding box center [29, 29] width 20 height 20
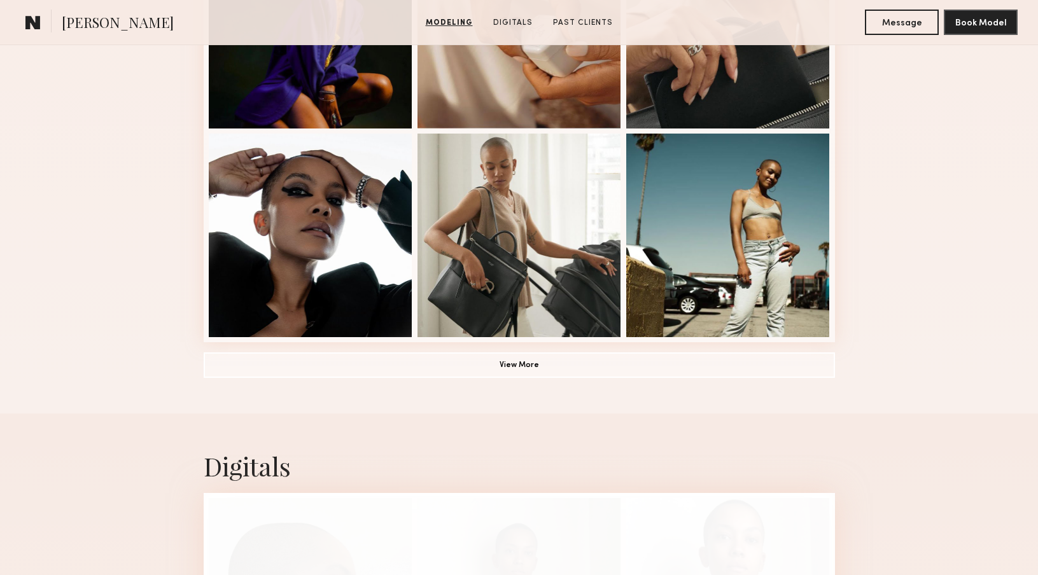
scroll to position [888, 0]
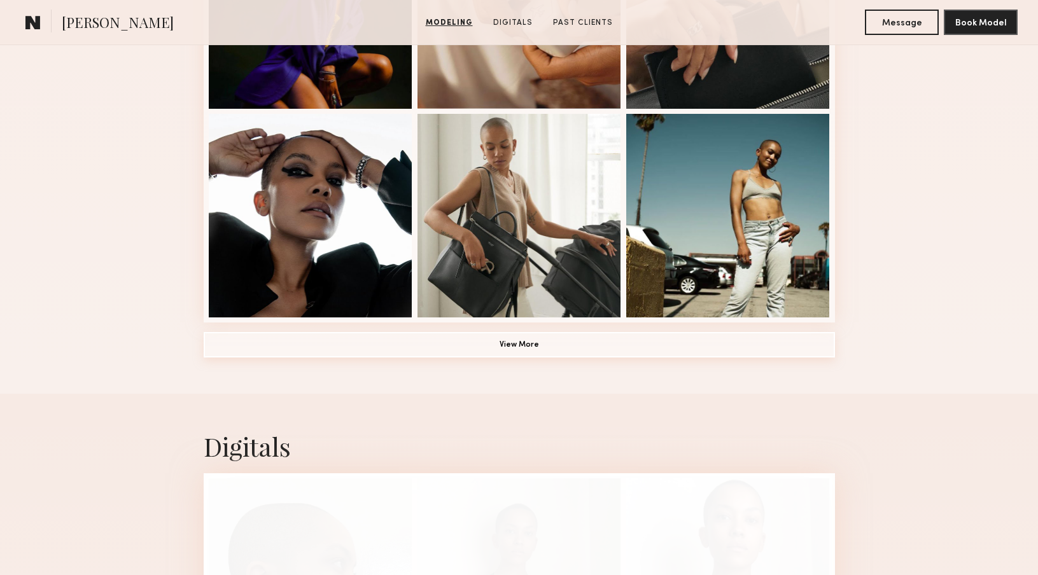
click at [583, 335] on button "View More" at bounding box center [519, 344] width 631 height 25
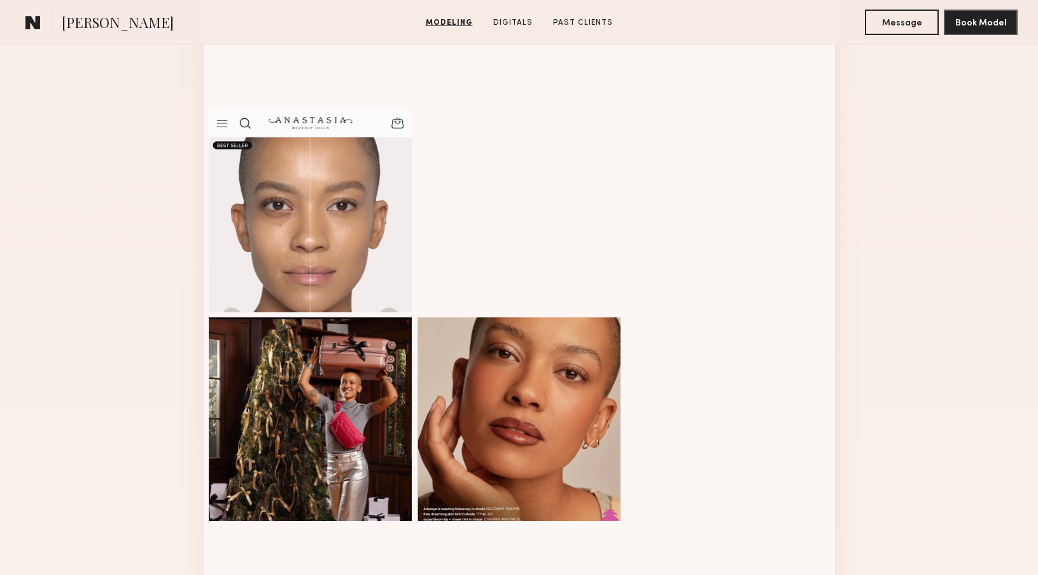
scroll to position [1508, 0]
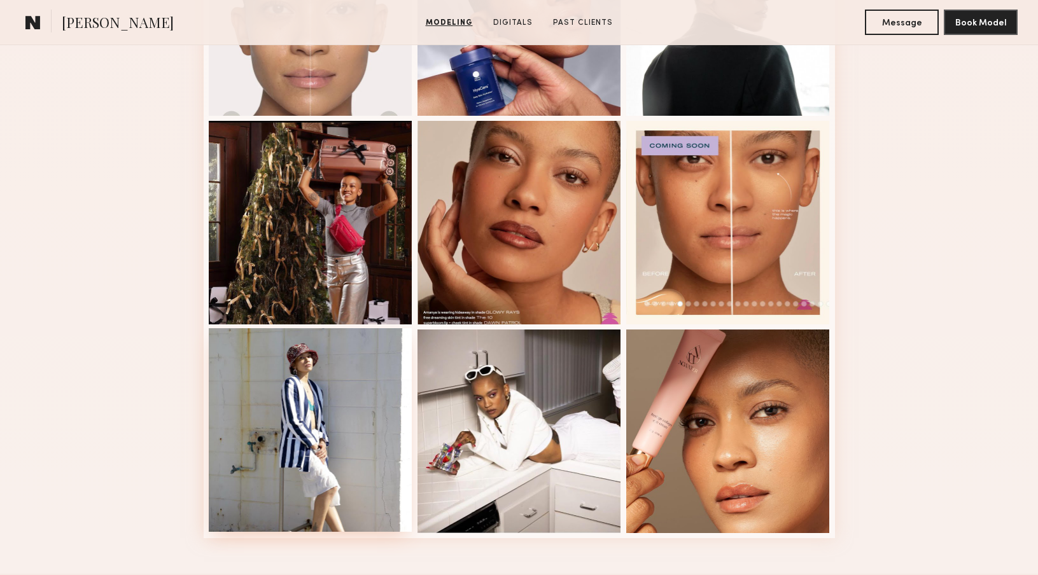
click at [354, 440] on div at bounding box center [311, 430] width 204 height 204
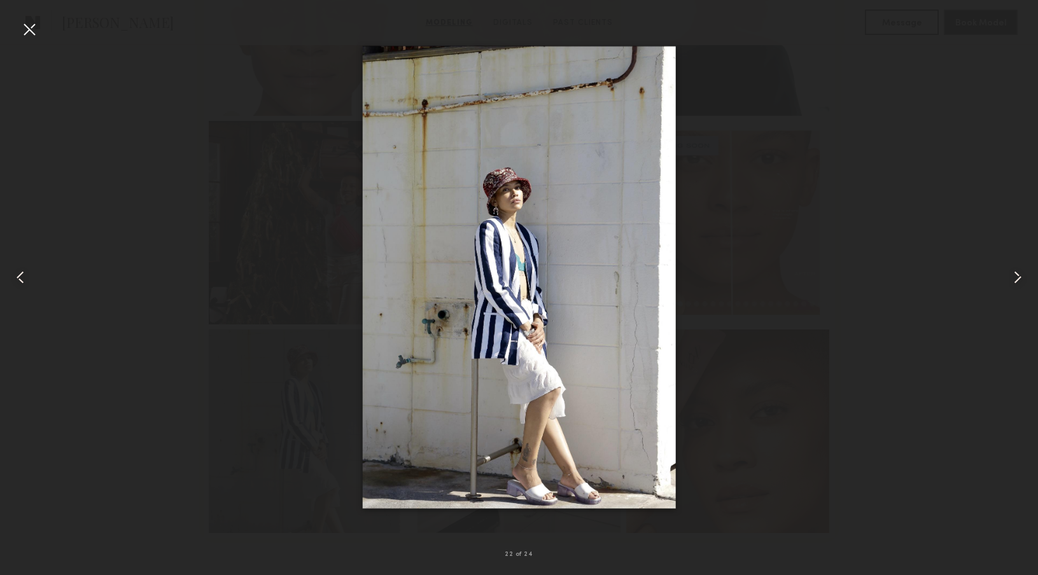
click at [25, 32] on div at bounding box center [29, 29] width 20 height 20
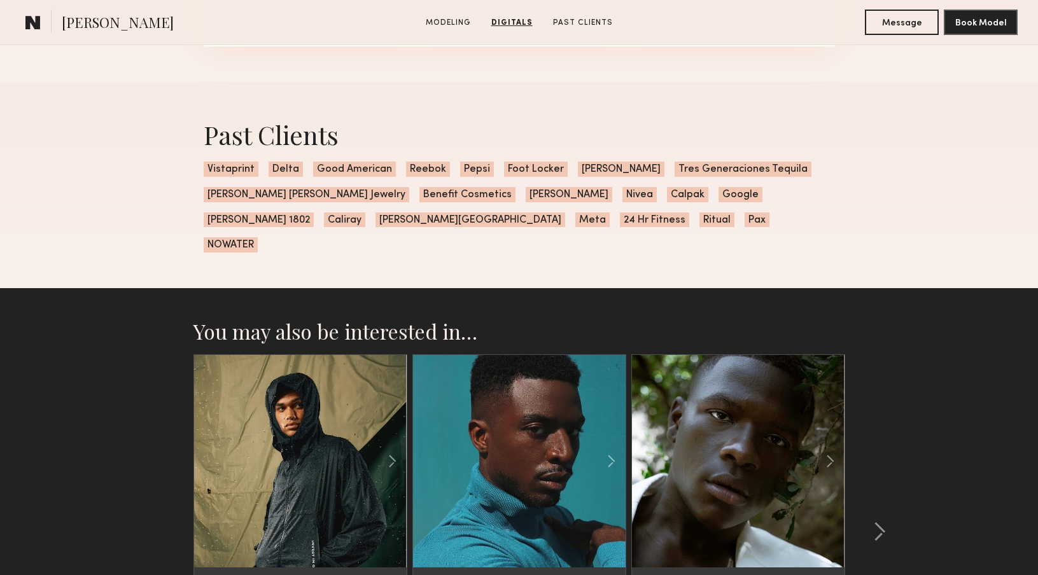
scroll to position [2740, 0]
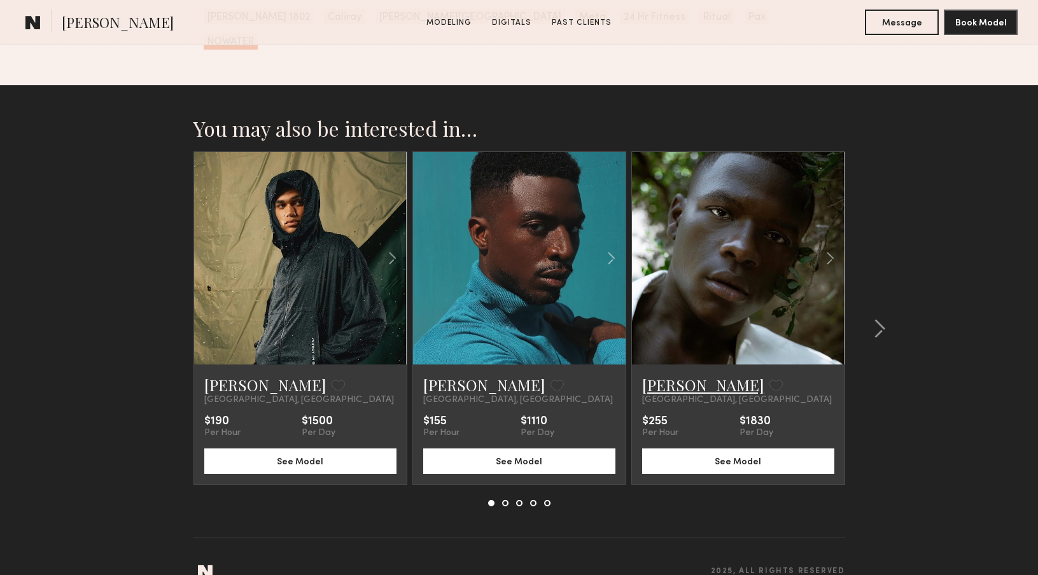
click at [672, 375] on link "Davonti D." at bounding box center [703, 385] width 122 height 20
click at [467, 375] on link "Bobby B." at bounding box center [484, 385] width 122 height 20
click at [244, 375] on link "Kjay W." at bounding box center [265, 385] width 122 height 20
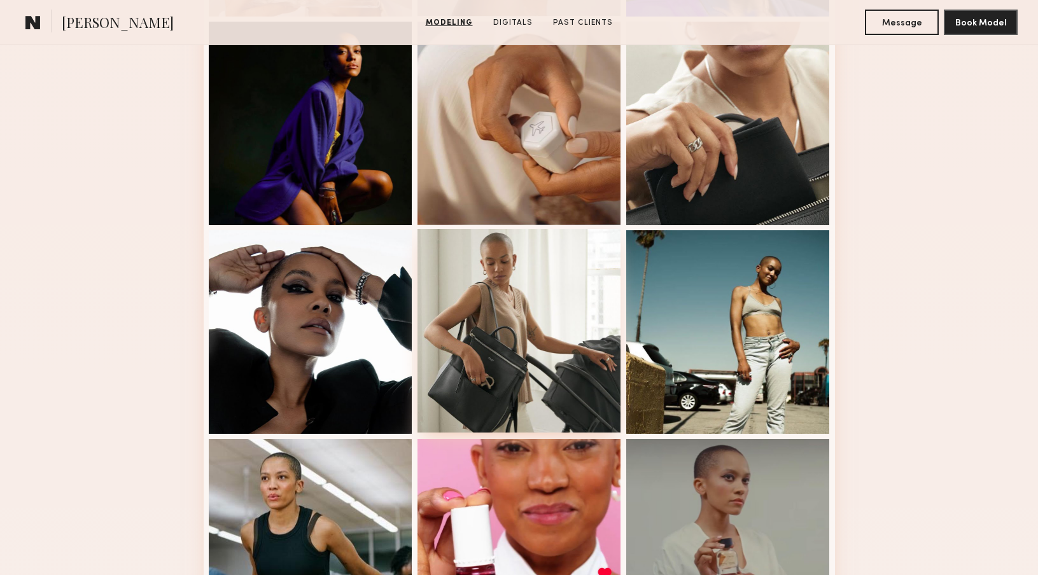
scroll to position [0, 0]
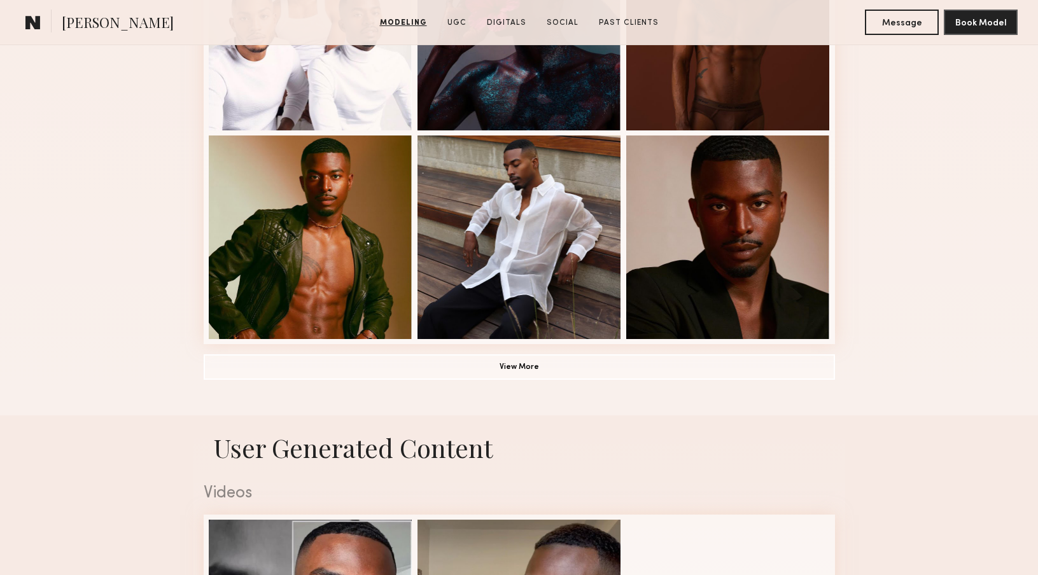
scroll to position [862, 0]
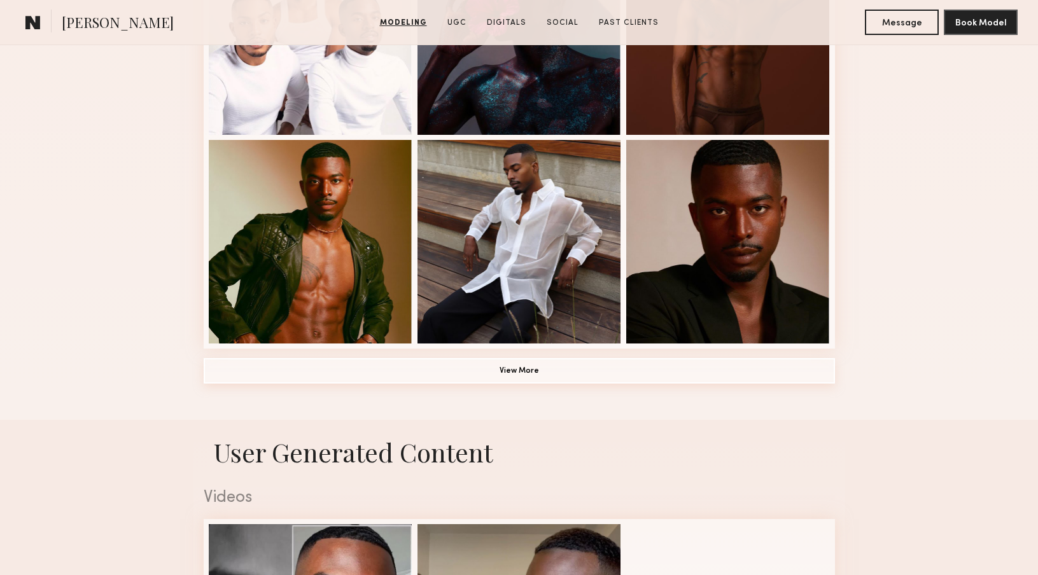
click at [460, 365] on button "View More" at bounding box center [519, 370] width 631 height 25
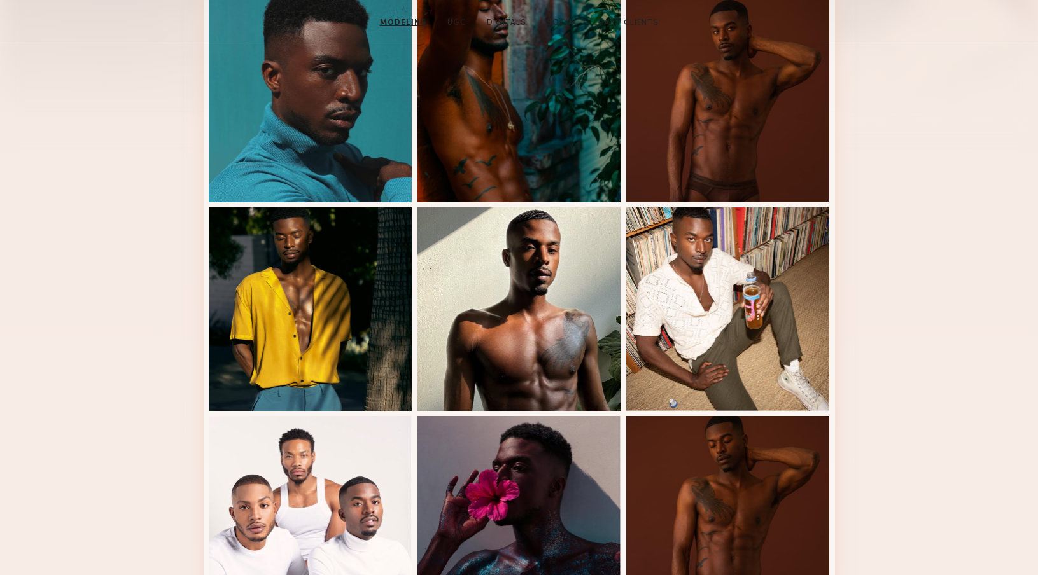
scroll to position [0, 0]
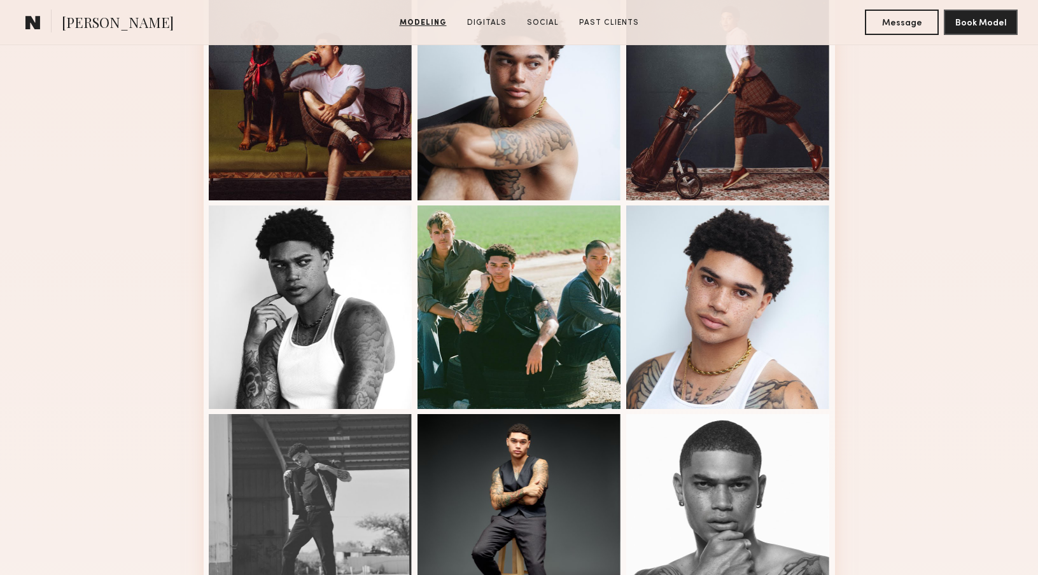
scroll to position [833, 0]
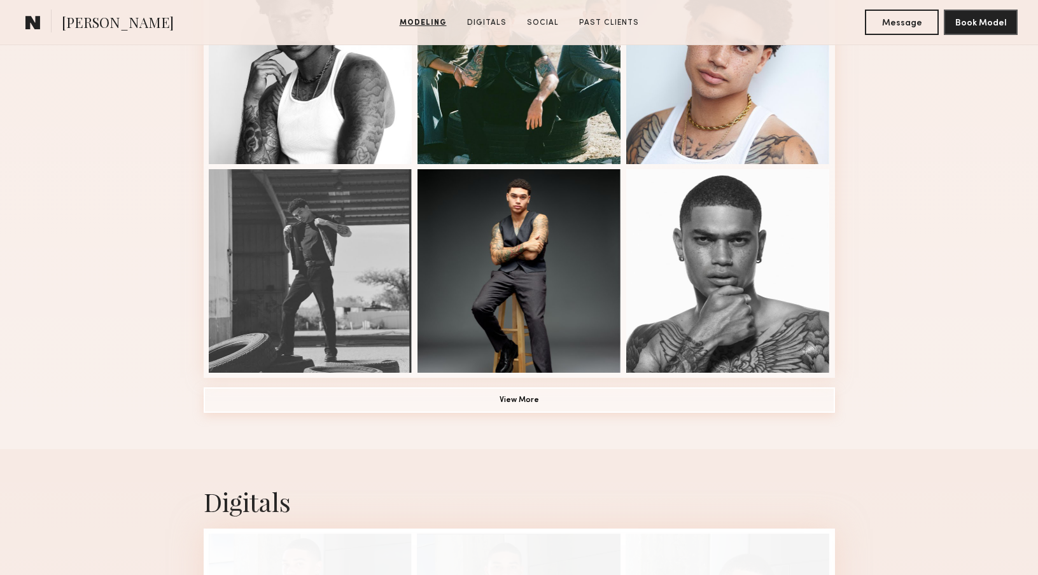
click at [477, 405] on button "View More" at bounding box center [519, 400] width 631 height 25
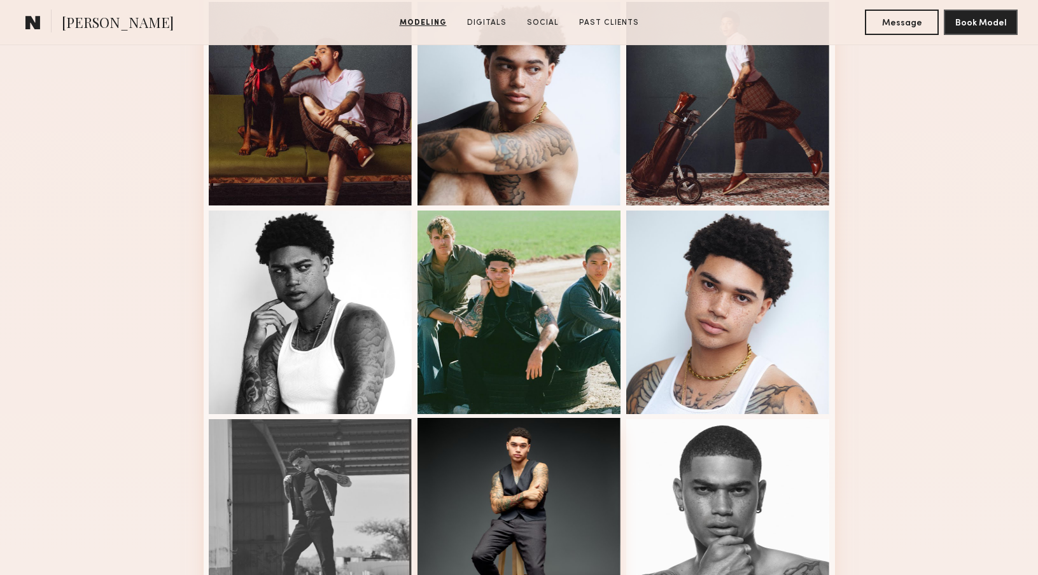
scroll to position [0, 0]
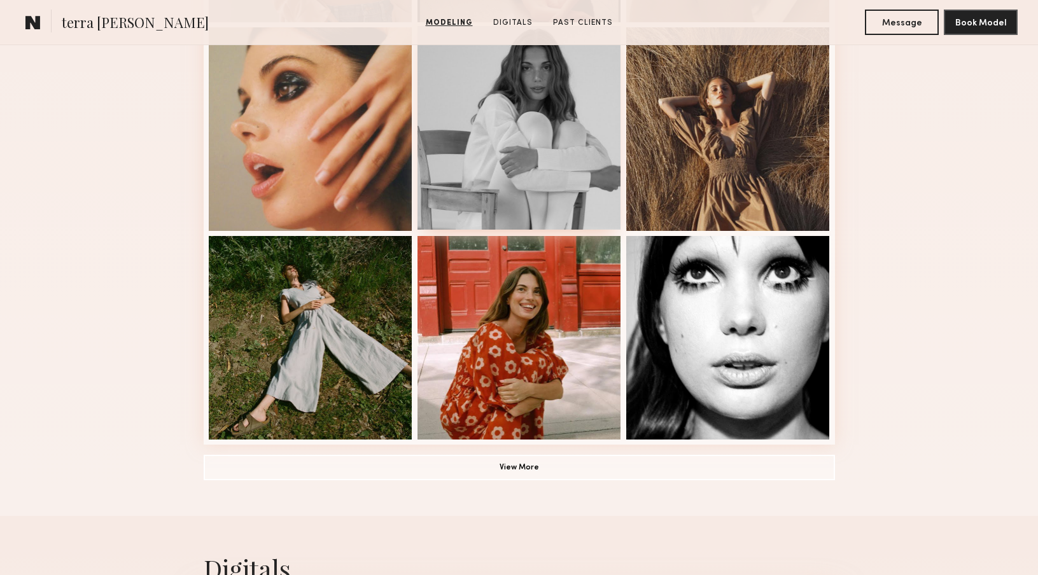
scroll to position [768, 0]
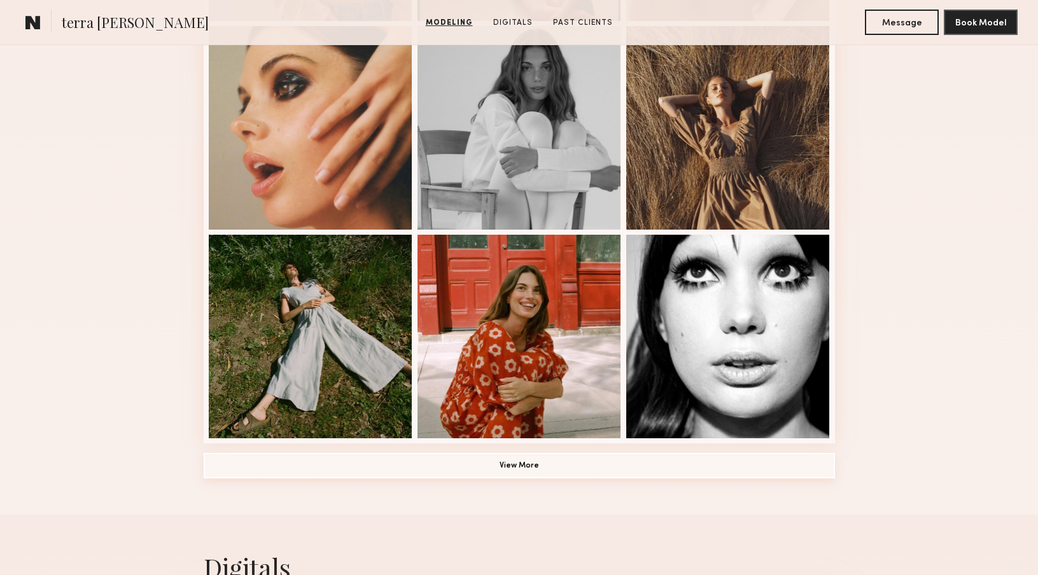
click at [517, 454] on button "View More" at bounding box center [519, 465] width 631 height 25
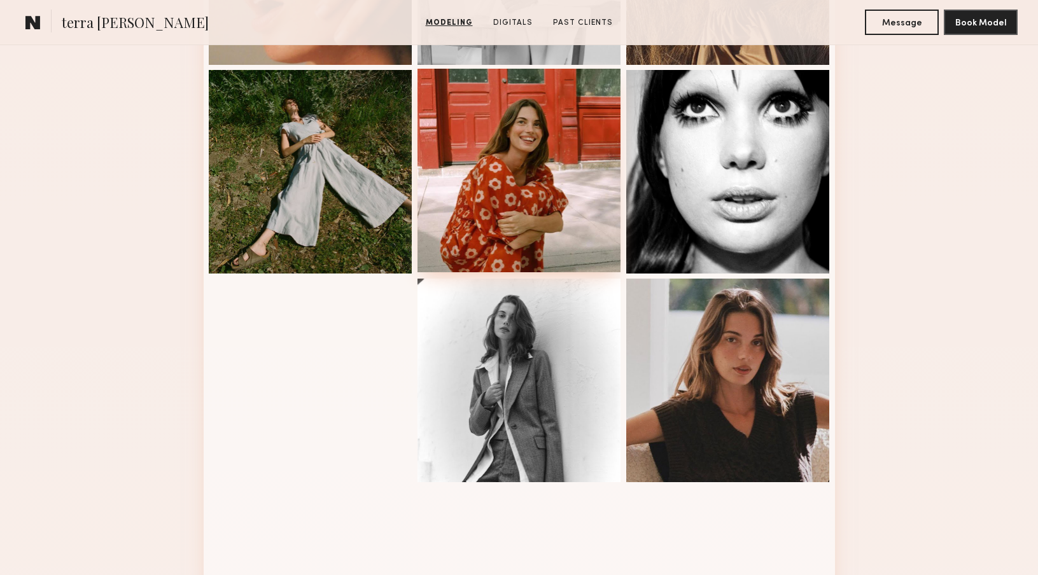
scroll to position [937, 0]
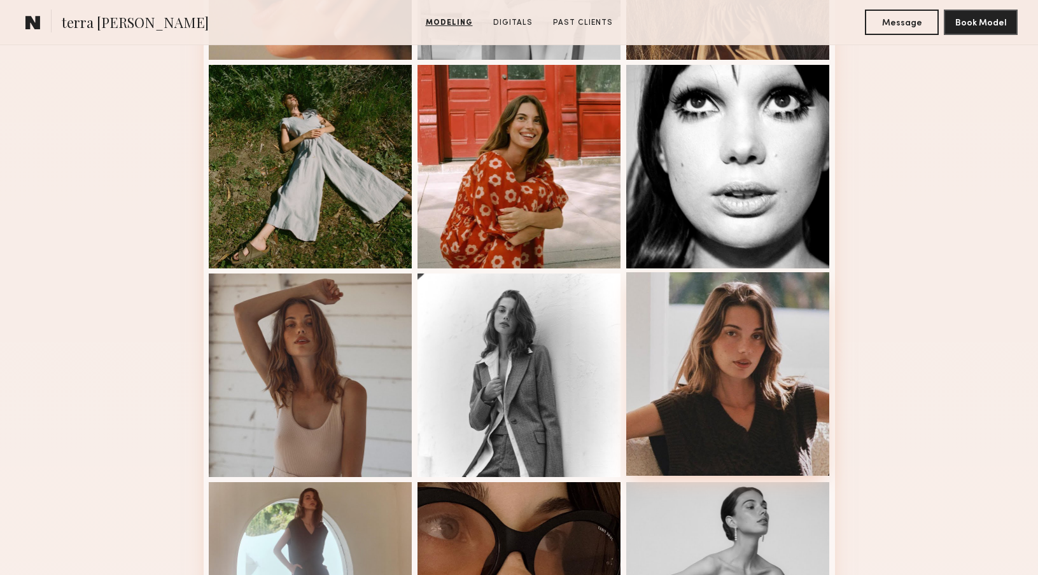
click at [741, 354] on div at bounding box center [728, 374] width 204 height 204
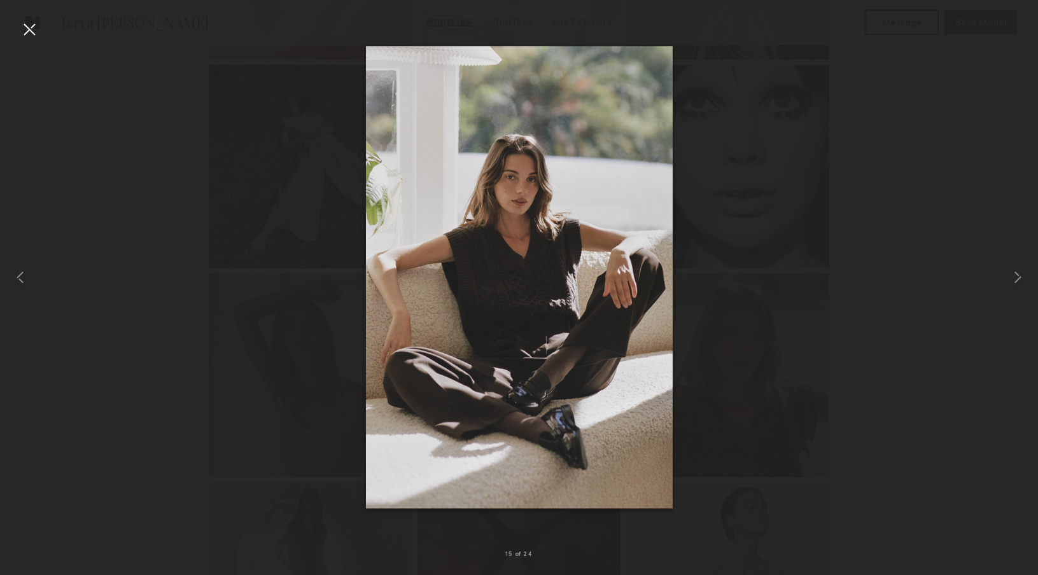
click at [36, 33] on div at bounding box center [29, 29] width 20 height 20
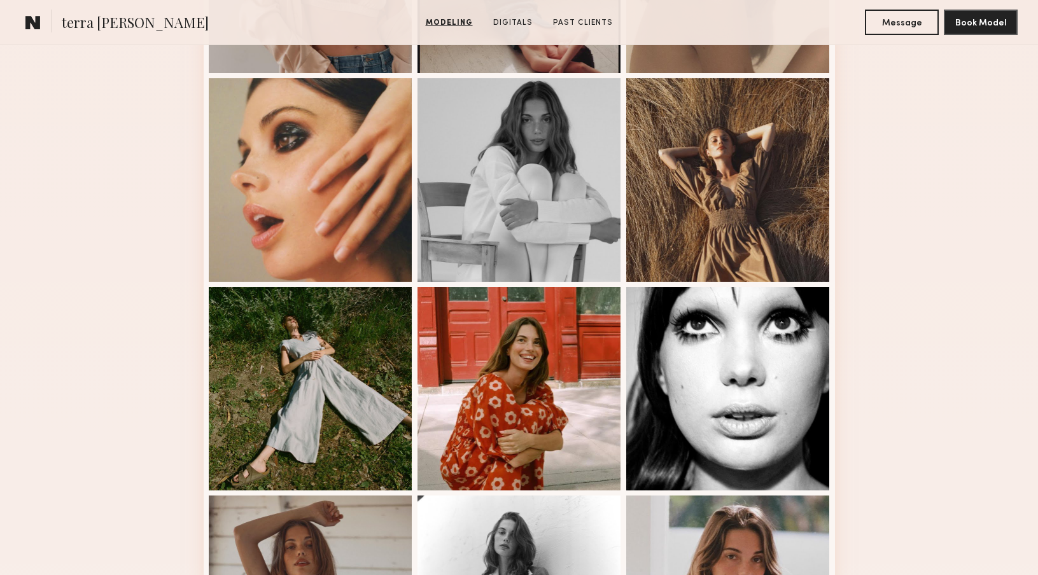
scroll to position [706, 0]
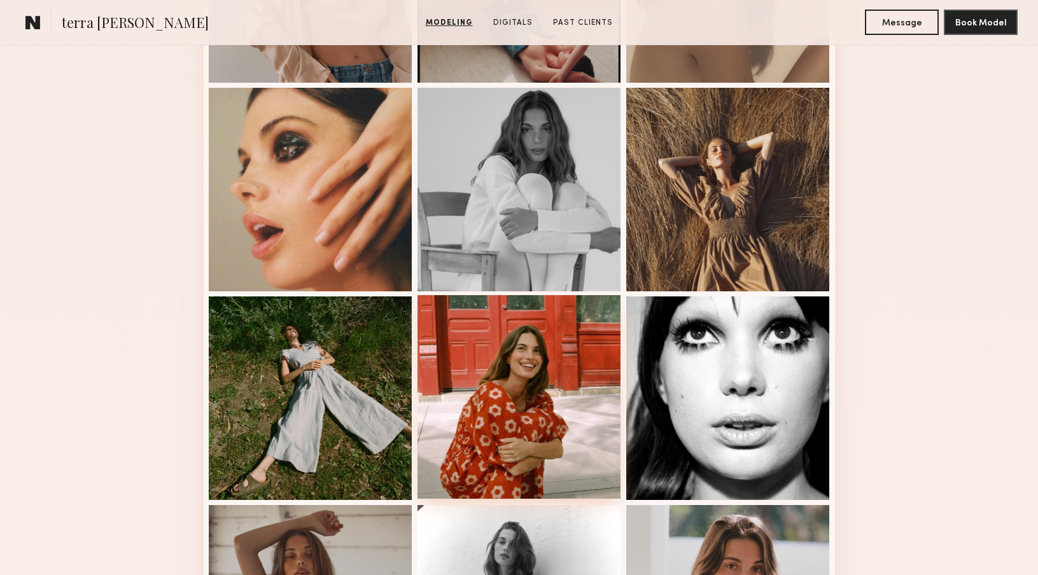
click at [484, 424] on div at bounding box center [519, 397] width 204 height 204
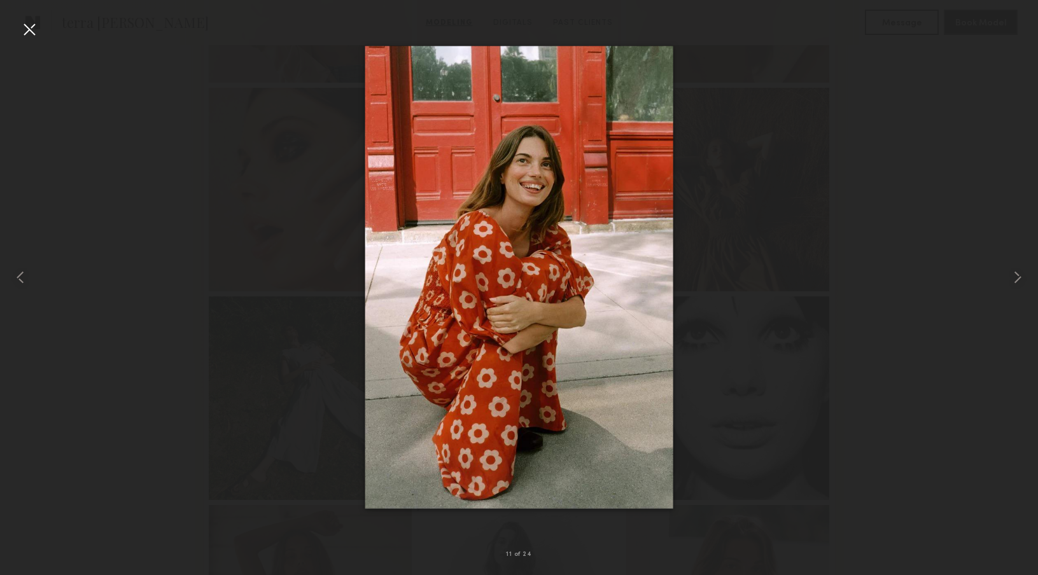
click at [27, 29] on div at bounding box center [29, 29] width 20 height 20
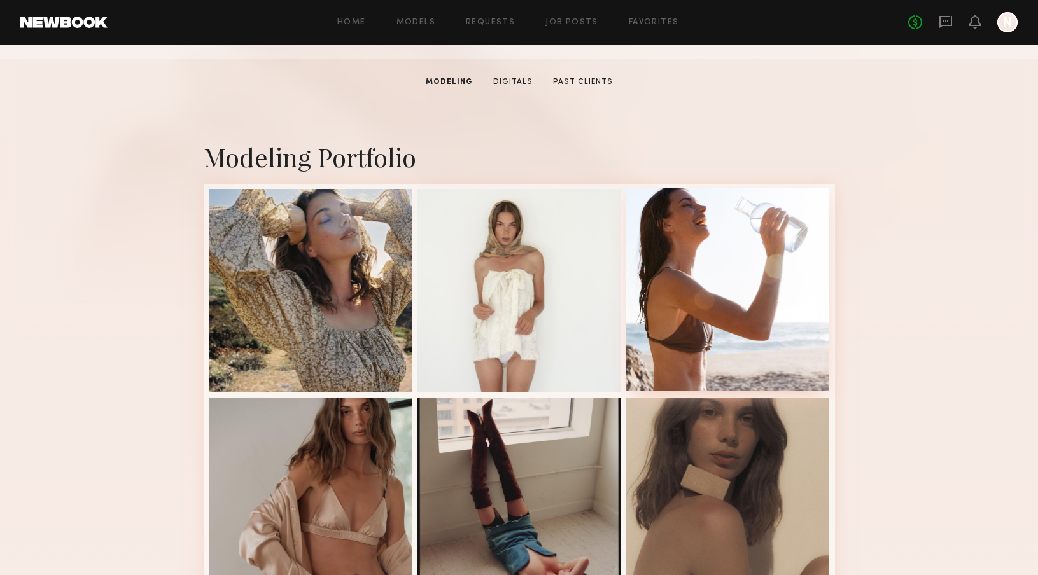
scroll to position [0, 0]
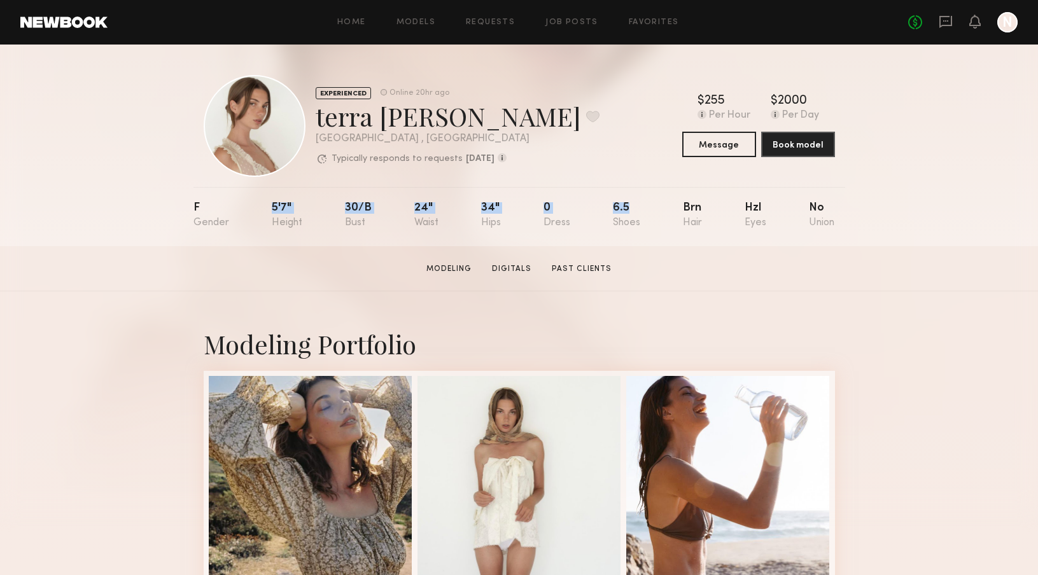
drag, startPoint x: 266, startPoint y: 201, endPoint x: 629, endPoint y: 207, distance: 362.8
click at [629, 207] on nb-model-profile-props "F 5'7" 30/b 24" 34" 0 6.5 Brn Hzl No" at bounding box center [519, 216] width 652 height 59
copy div "5'7" 30/b 24" 34" 0 6.5"
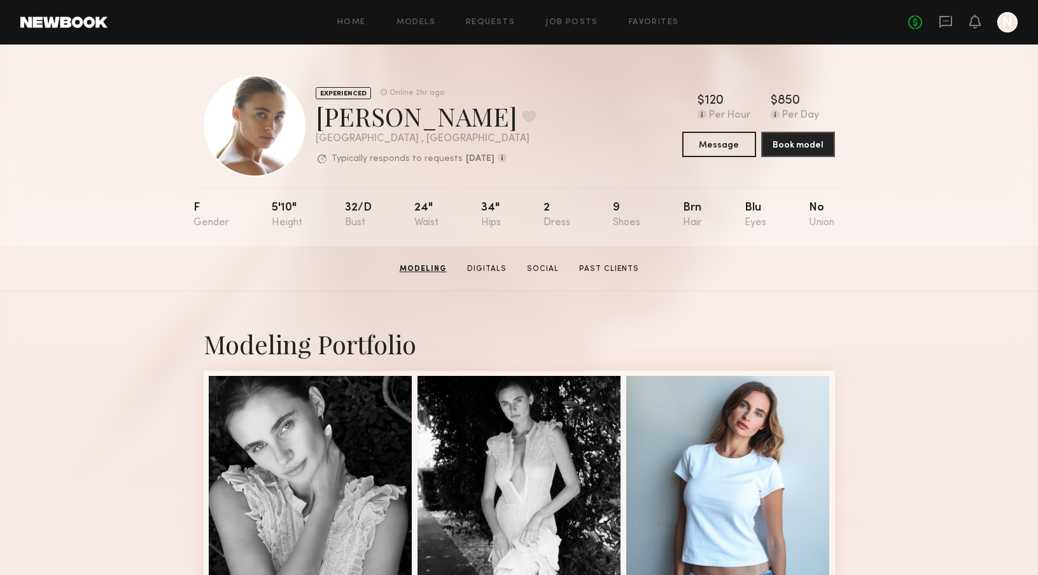
scroll to position [228, 0]
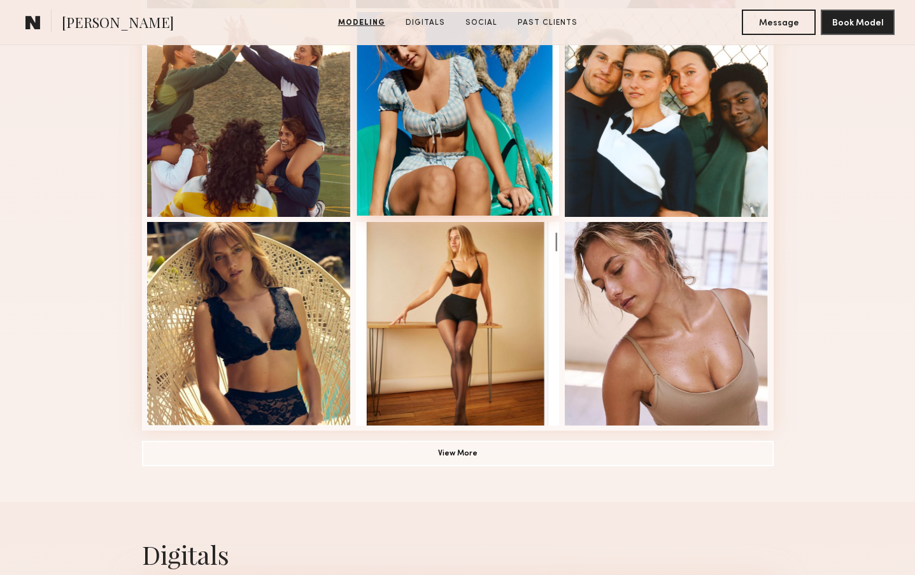
scroll to position [781, 0]
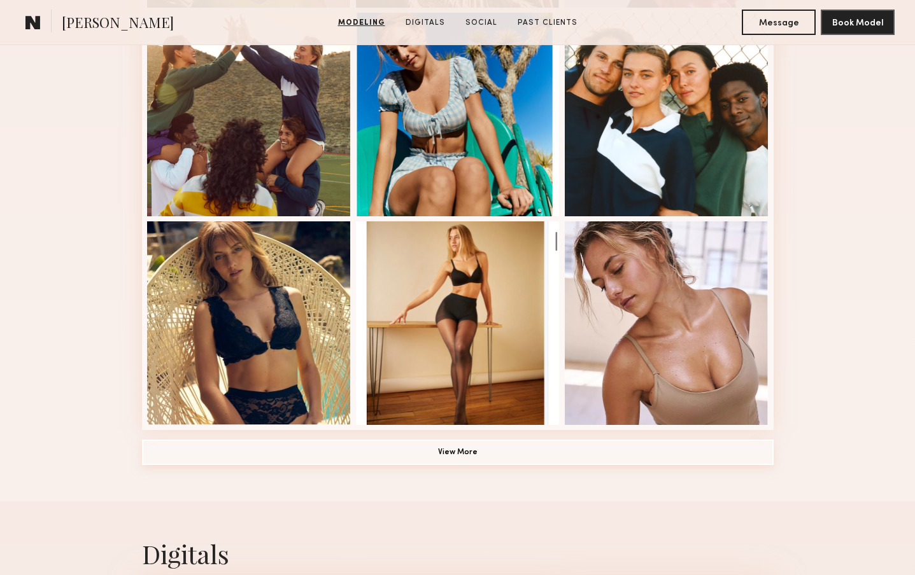
click at [493, 451] on button "View More" at bounding box center [457, 452] width 631 height 25
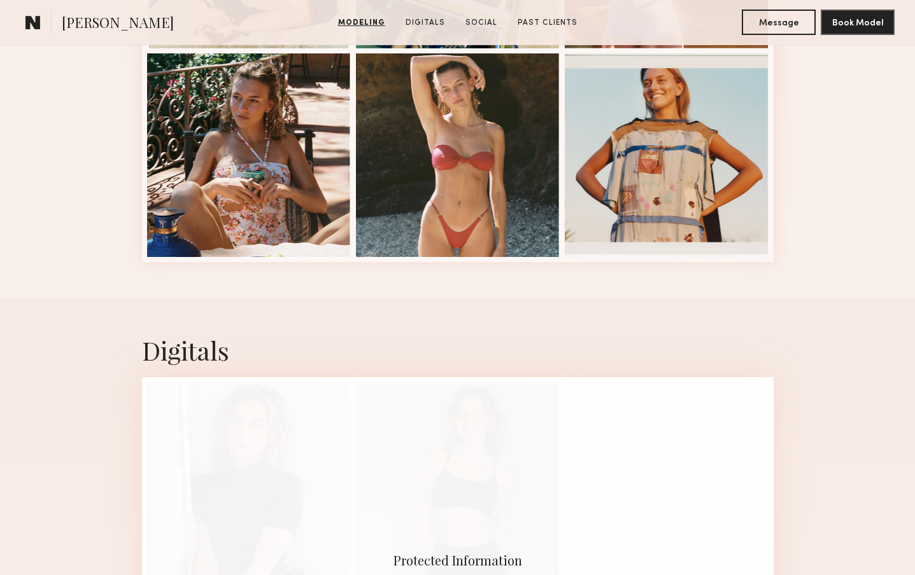
scroll to position [1368, 0]
